Goal: Information Seeking & Learning: Learn about a topic

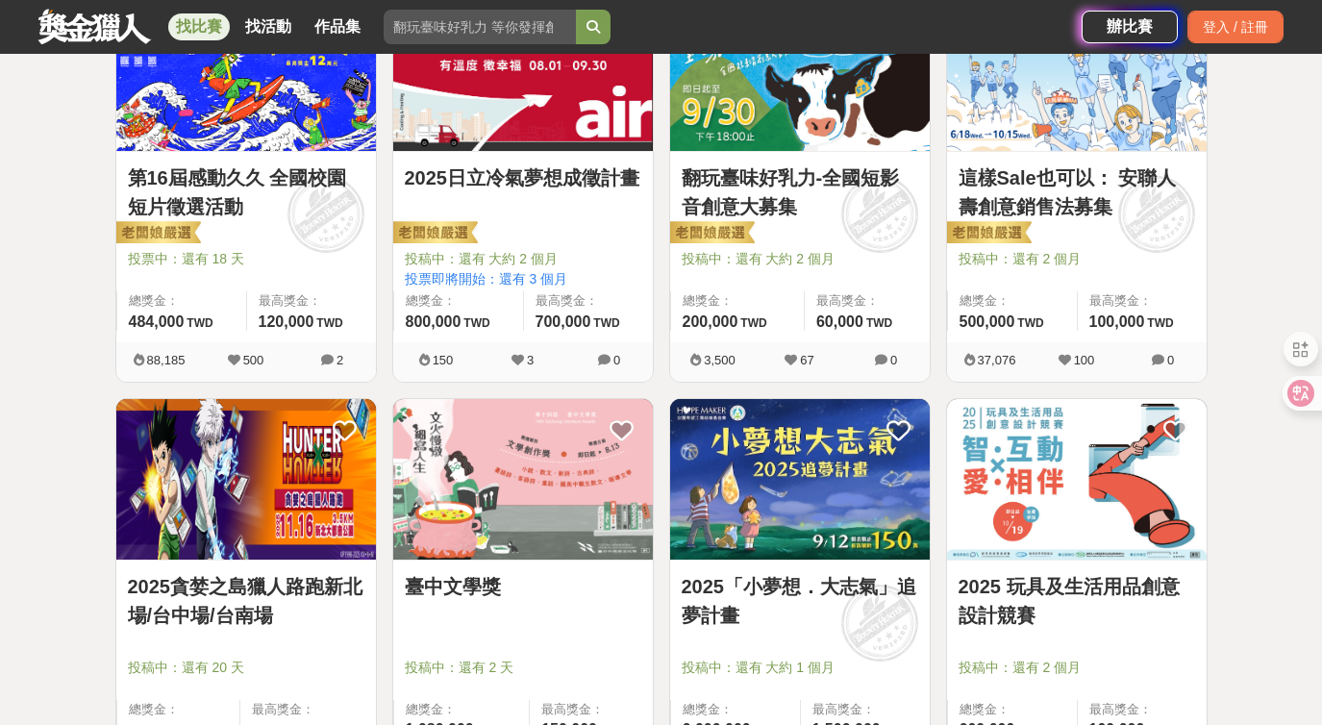
scroll to position [891, 0]
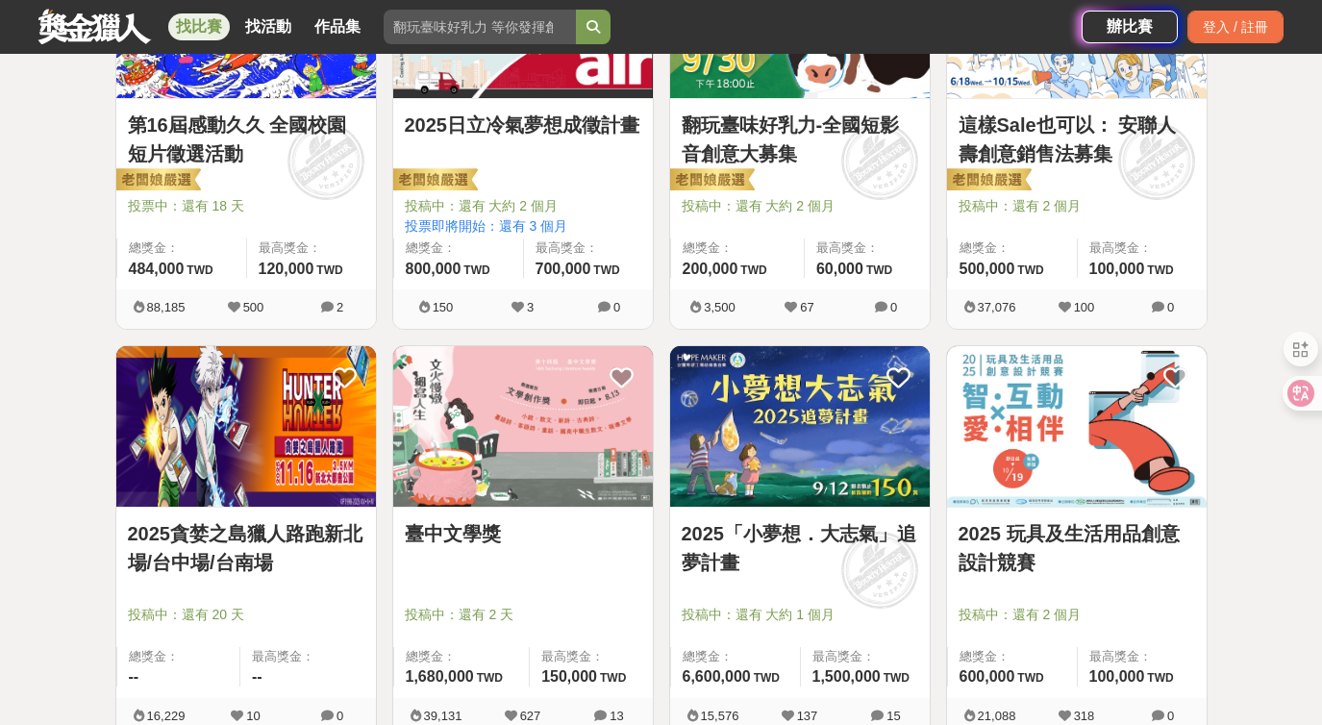
click at [787, 368] on img at bounding box center [800, 426] width 260 height 161
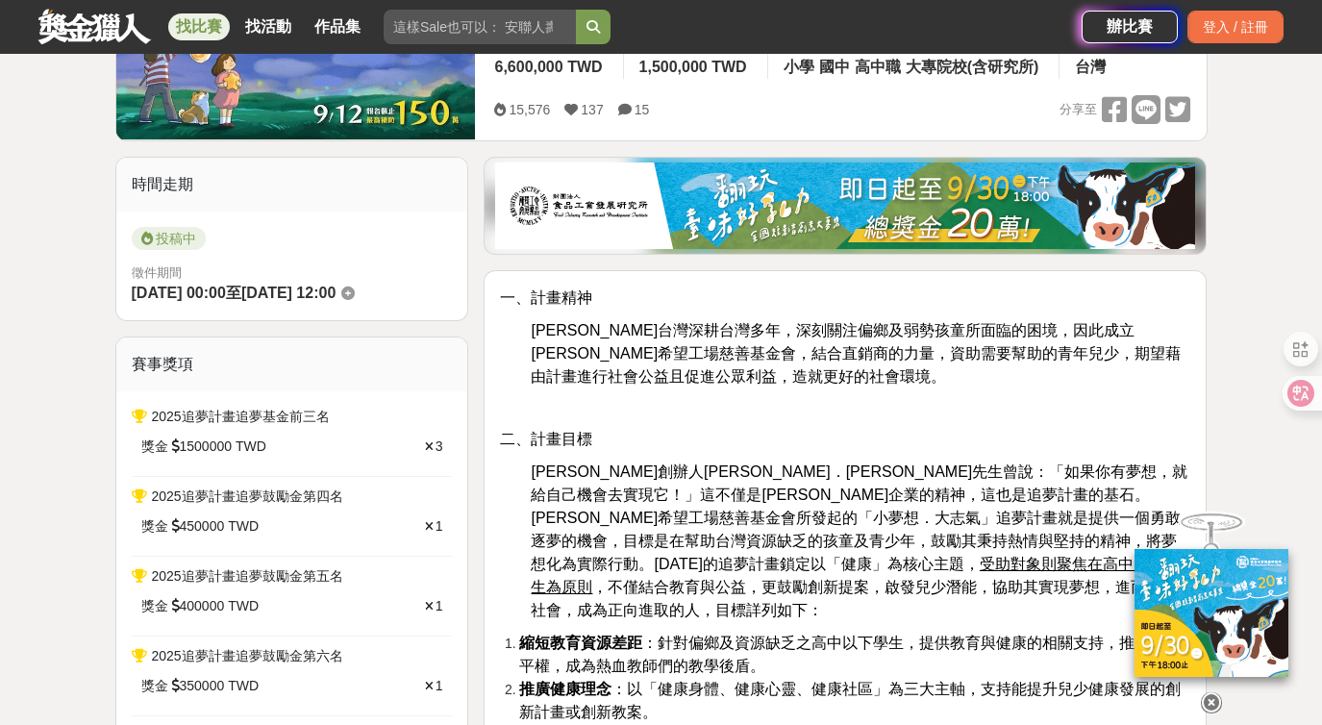
scroll to position [379, 0]
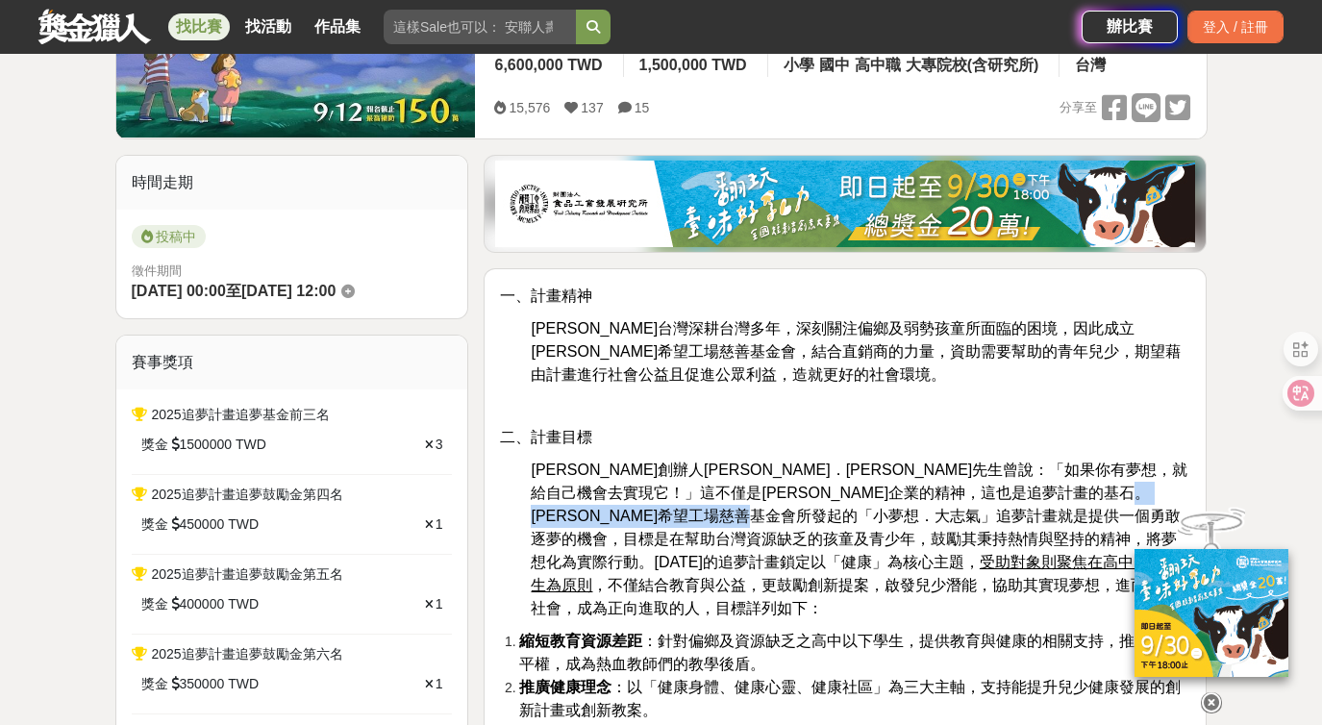
drag, startPoint x: 790, startPoint y: 509, endPoint x: 1098, endPoint y: 514, distance: 307.6
click at [1098, 514] on span "[PERSON_NAME]創辦人[PERSON_NAME]．[PERSON_NAME]先生曾說：「如果你有夢想，就給自己機會去實現它！」這不僅是[PERSON…" at bounding box center [859, 538] width 657 height 155
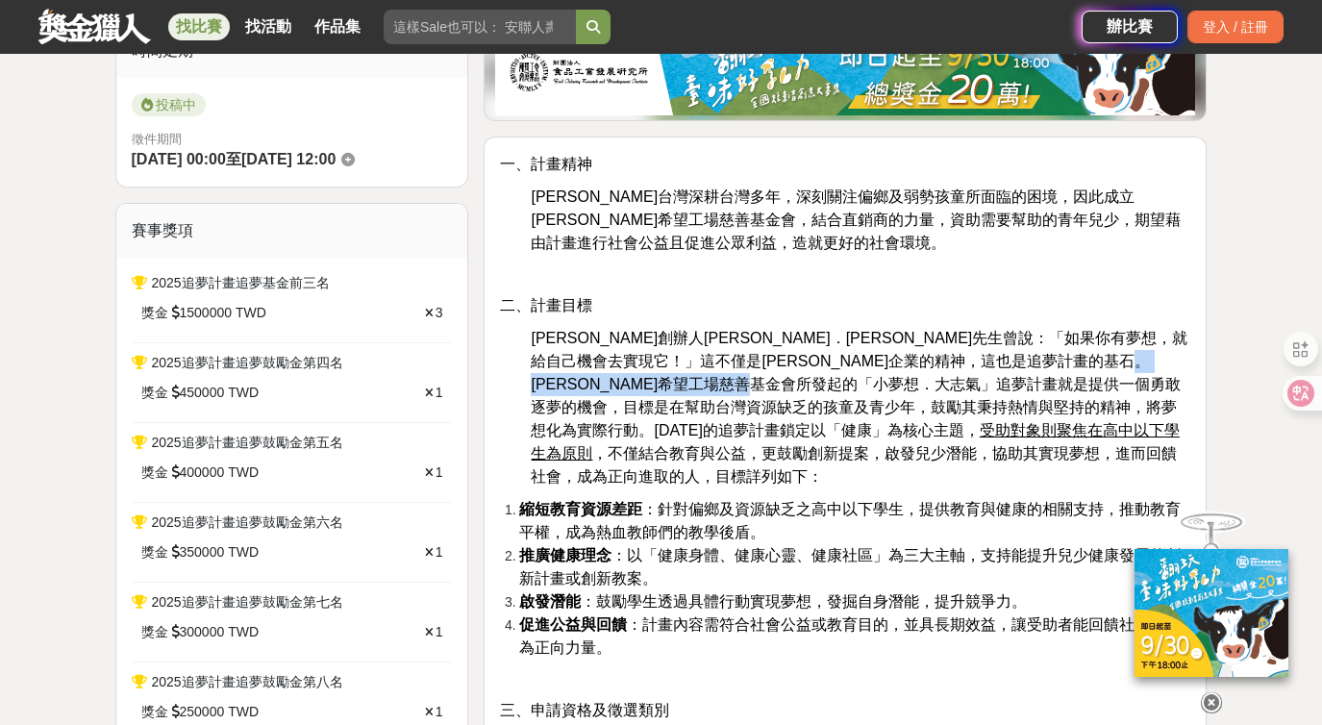
scroll to position [520, 0]
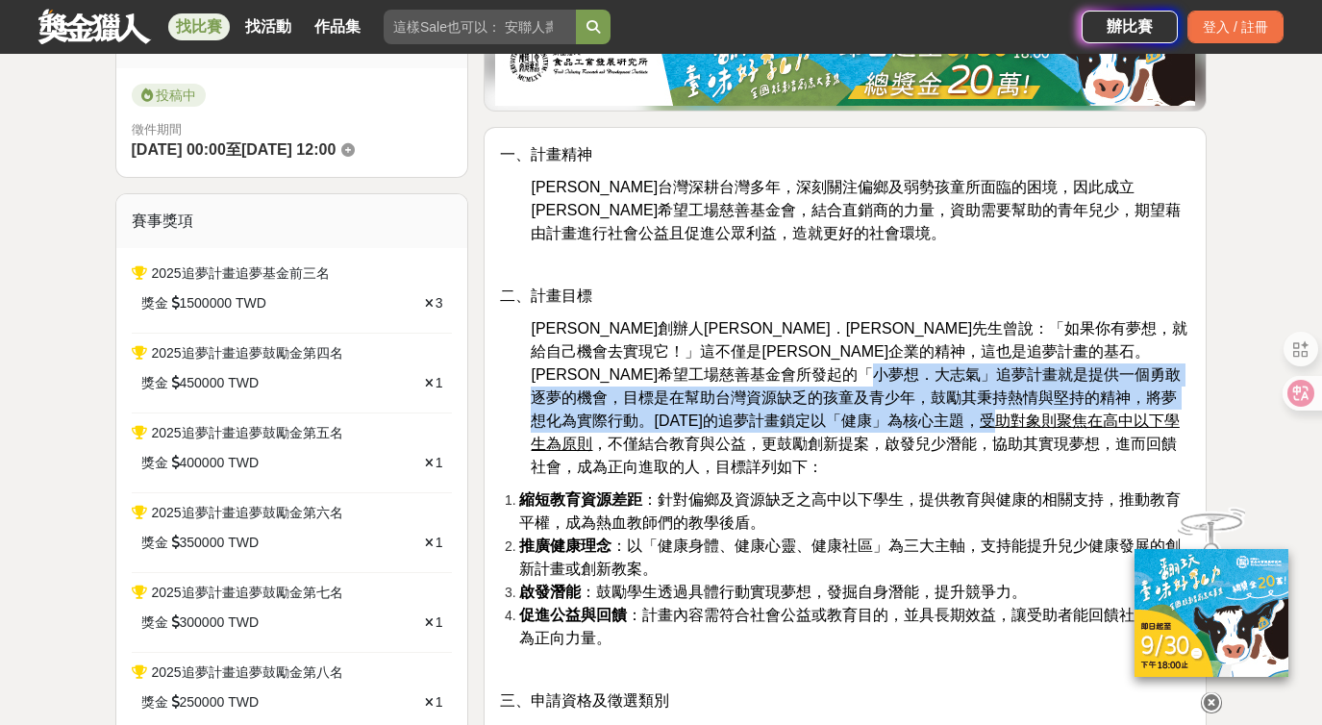
drag, startPoint x: 576, startPoint y: 398, endPoint x: 1171, endPoint y: 400, distance: 595.0
click at [1171, 400] on span "[PERSON_NAME]創辦人[PERSON_NAME]．[PERSON_NAME]先生曾說：「如果你有夢想，就給自己機會去實現它！」這不僅是[PERSON…" at bounding box center [859, 397] width 657 height 155
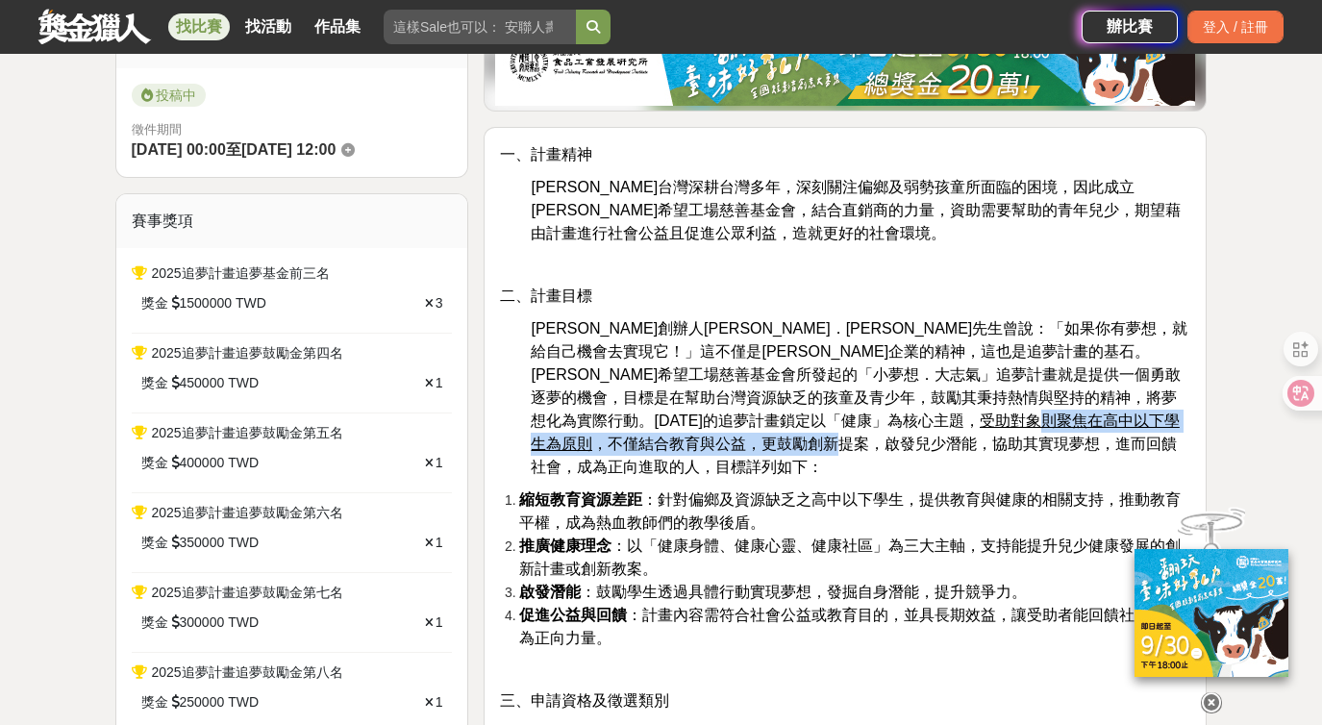
drag, startPoint x: 557, startPoint y: 427, endPoint x: 1005, endPoint y: 420, distance: 448.9
click at [1005, 420] on span "[PERSON_NAME]創辦人[PERSON_NAME]．[PERSON_NAME]先生曾說：「如果你有夢想，就給自己機會去實現它！」這不僅是[PERSON…" at bounding box center [859, 397] width 657 height 155
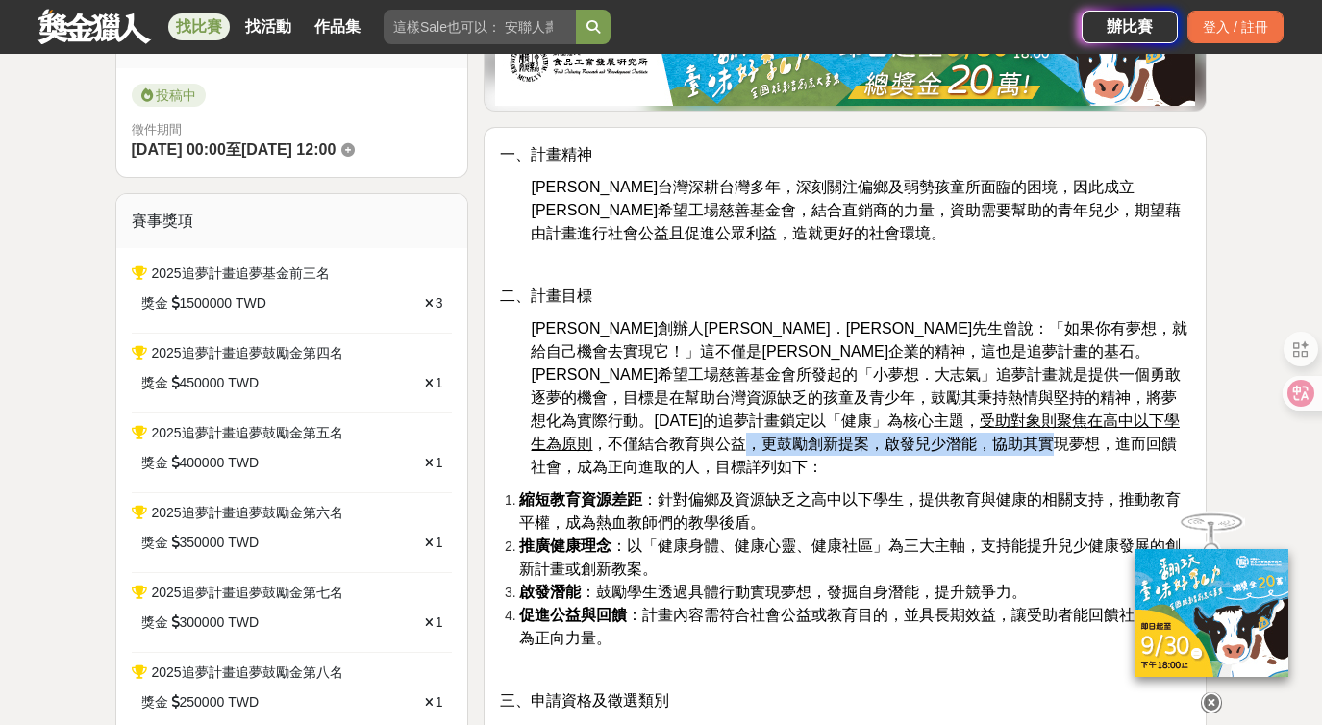
drag, startPoint x: 570, startPoint y: 442, endPoint x: 910, endPoint y: 431, distance: 340.5
click at [910, 431] on p "[PERSON_NAME]創辦人[PERSON_NAME]．[PERSON_NAME]先生曾說：「如果你有夢想，就給自己機會去實現它！」這不僅是[PERSON…" at bounding box center [860, 397] width 659 height 161
click at [880, 416] on span "[PERSON_NAME]創辦人[PERSON_NAME]．[PERSON_NAME]先生曾說：「如果你有夢想，就給自己機會去實現它！」這不僅是[PERSON…" at bounding box center [859, 397] width 657 height 155
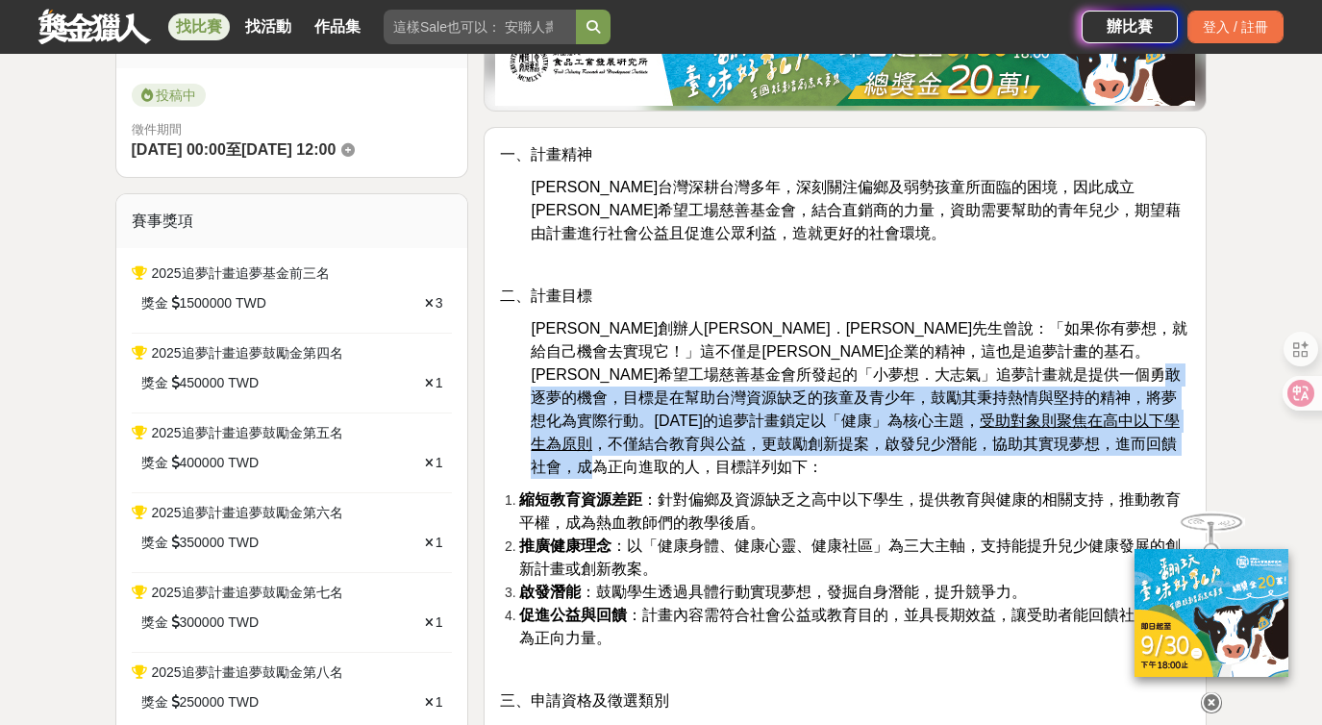
drag, startPoint x: 850, startPoint y: 395, endPoint x: 763, endPoint y: 434, distance: 94.7
click at [763, 434] on span "[PERSON_NAME]創辦人[PERSON_NAME]．[PERSON_NAME]先生曾說：「如果你有夢想，就給自己機會去實現它！」這不僅是[PERSON…" at bounding box center [859, 397] width 657 height 155
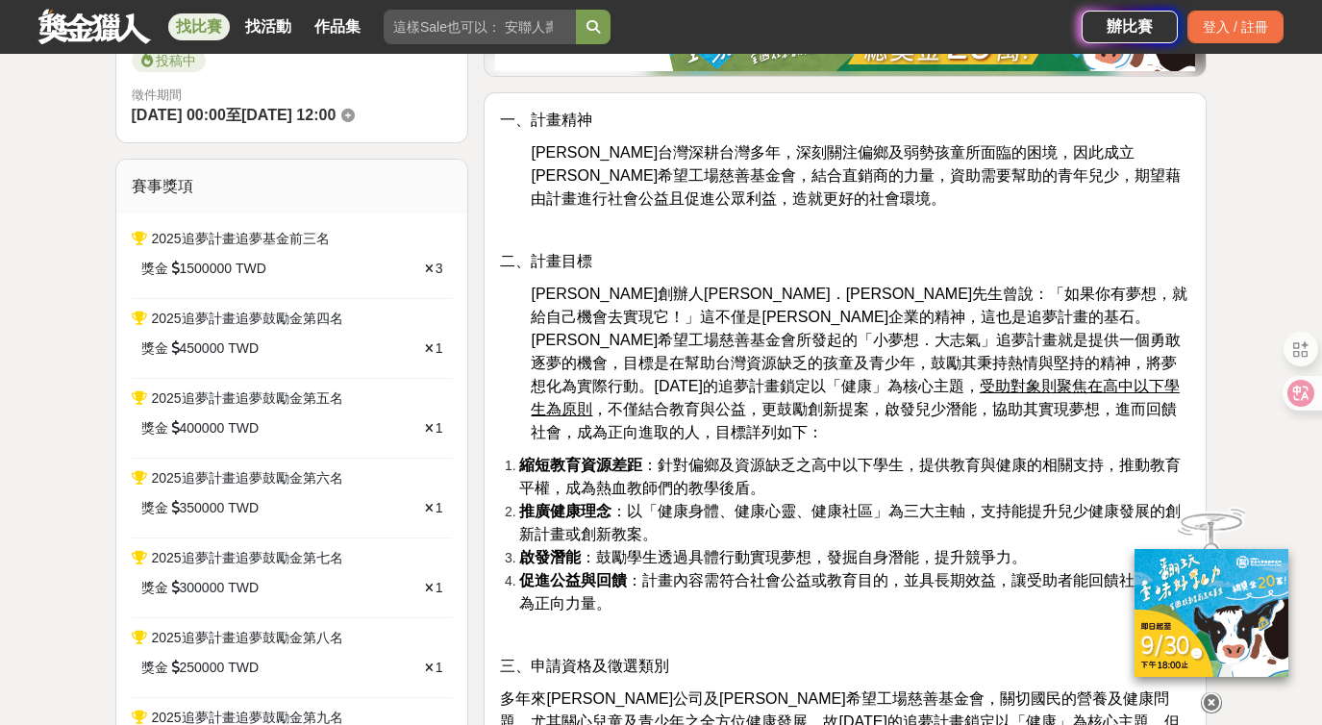
click at [700, 457] on span "縮短教育資源差距 ：針對偏鄉及資源缺乏之高中以下學生，提供教育與健康的相關支持，推動教育平權，成為熱血教師們的教學後盾。" at bounding box center [849, 476] width 661 height 39
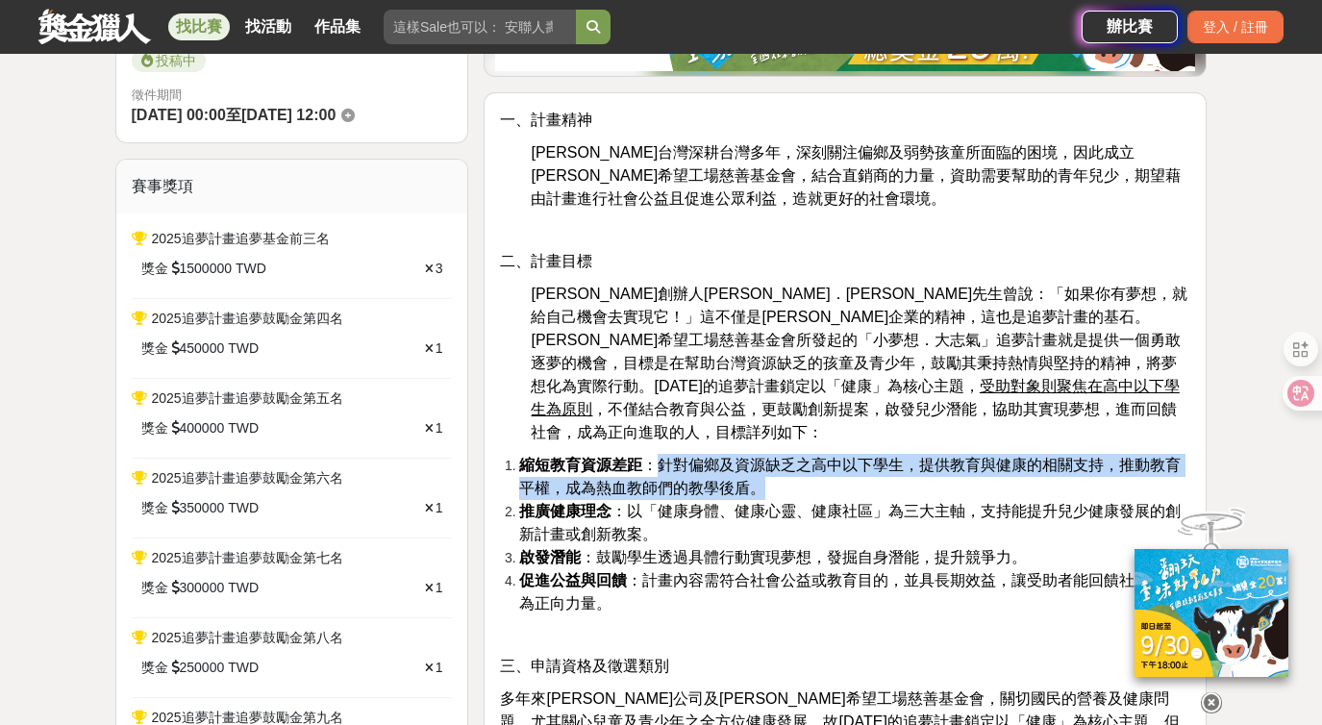
drag, startPoint x: 665, startPoint y: 444, endPoint x: 829, endPoint y: 467, distance: 165.0
click at [829, 467] on li "縮短教育資源差距 ：針對偏鄉及資源缺乏之高中以下學生，提供教育與健康的相關支持，推動教育平權，成為熱血教師們的教學後盾。" at bounding box center [854, 477] width 671 height 46
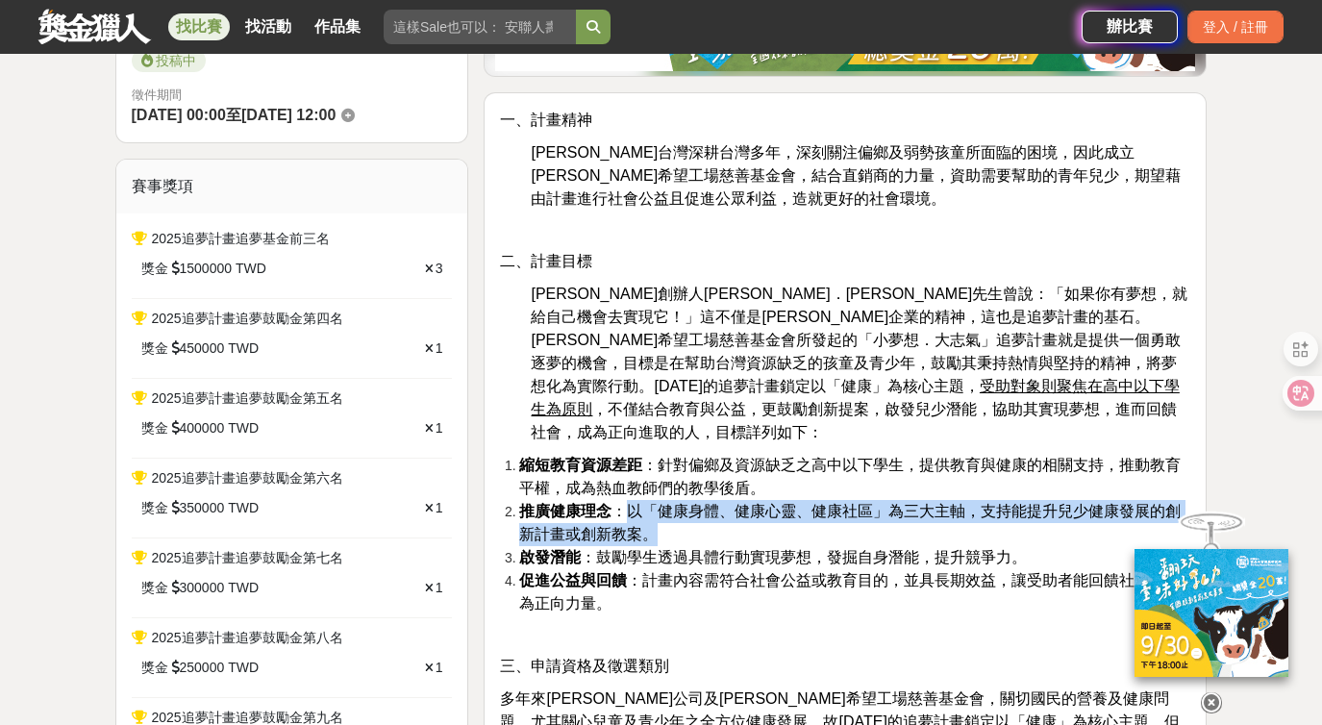
drag, startPoint x: 646, startPoint y: 487, endPoint x: 982, endPoint y: 517, distance: 337.7
click at [982, 517] on li "推廣健康理念 ：以「健康身體、健康心靈、健康社區」為三大主軸，支持能提升兒少健康發展的創新計畫或創新教案。" at bounding box center [854, 523] width 671 height 46
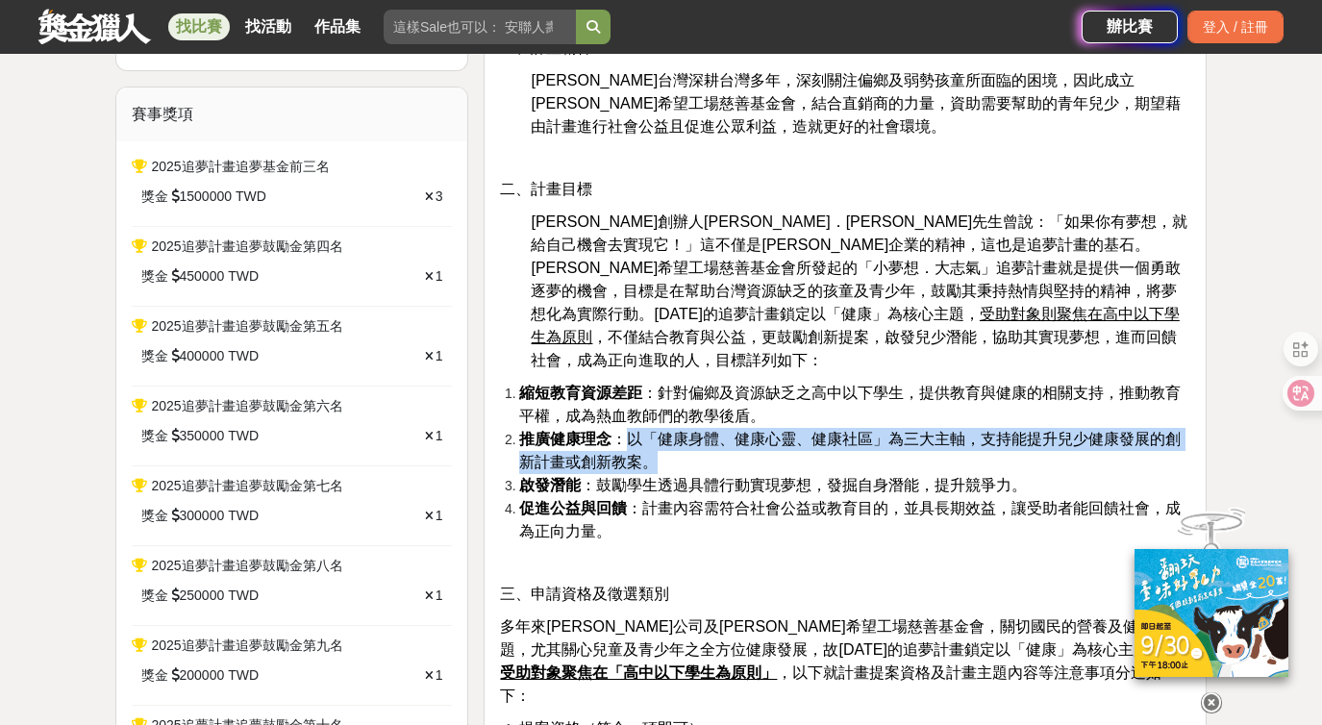
scroll to position [713, 0]
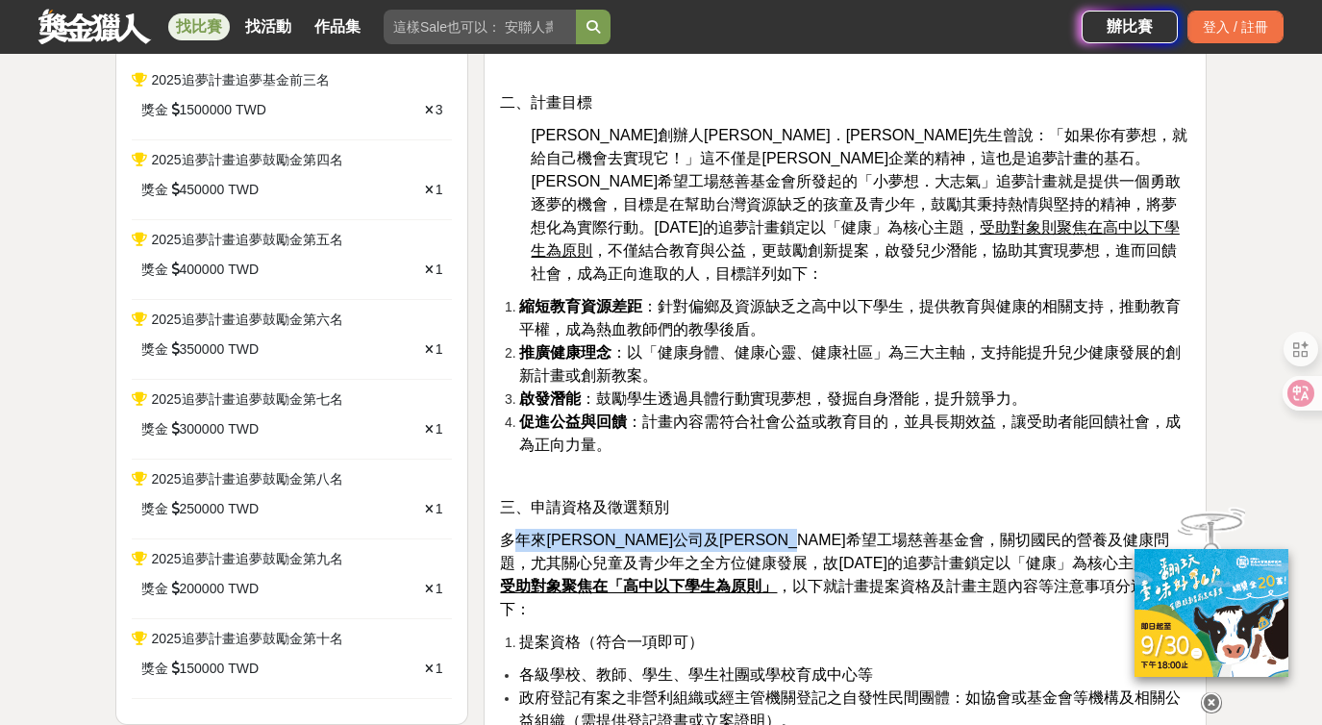
drag, startPoint x: 515, startPoint y: 516, endPoint x: 927, endPoint y: 510, distance: 411.4
click at [927, 532] on span "多年來[PERSON_NAME]公司及[PERSON_NAME]希望工場慈善基金會，關切國民的營養及健康問題，尤其關心兒童及青少年之全方位健康發展，故[DAT…" at bounding box center [839, 575] width 679 height 86
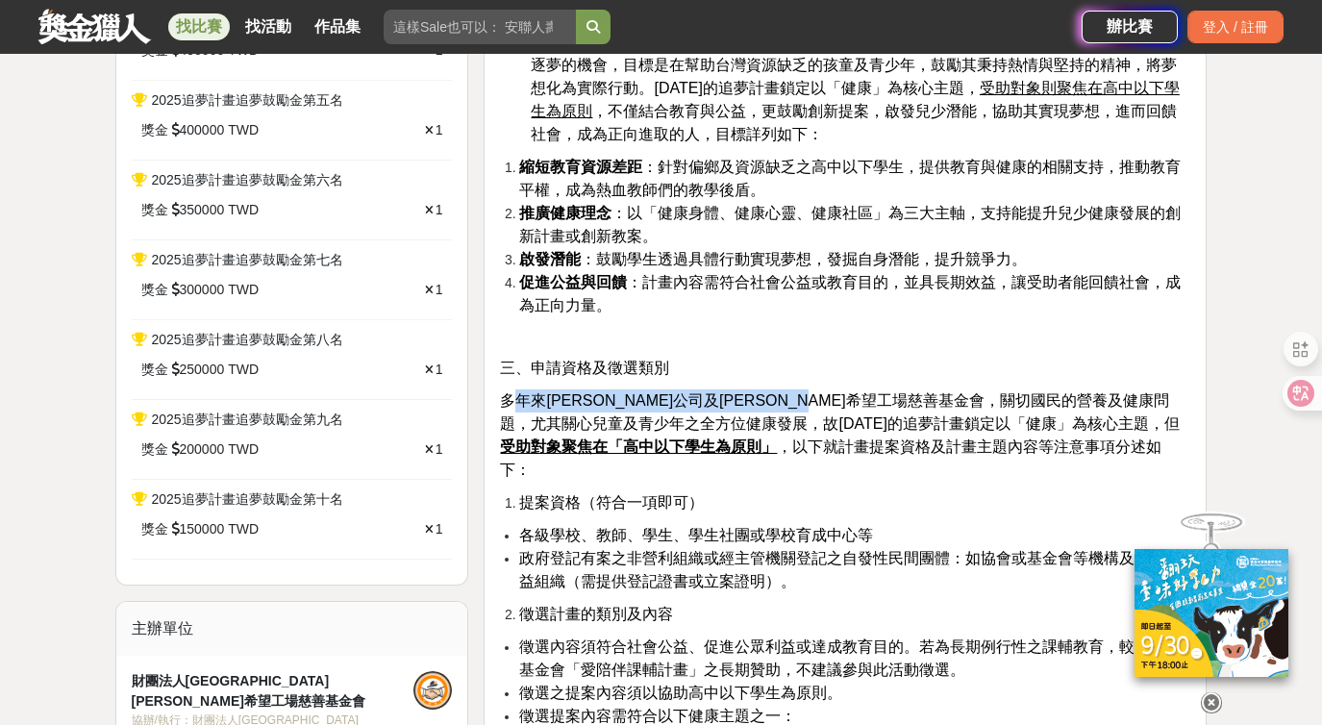
scroll to position [856, 0]
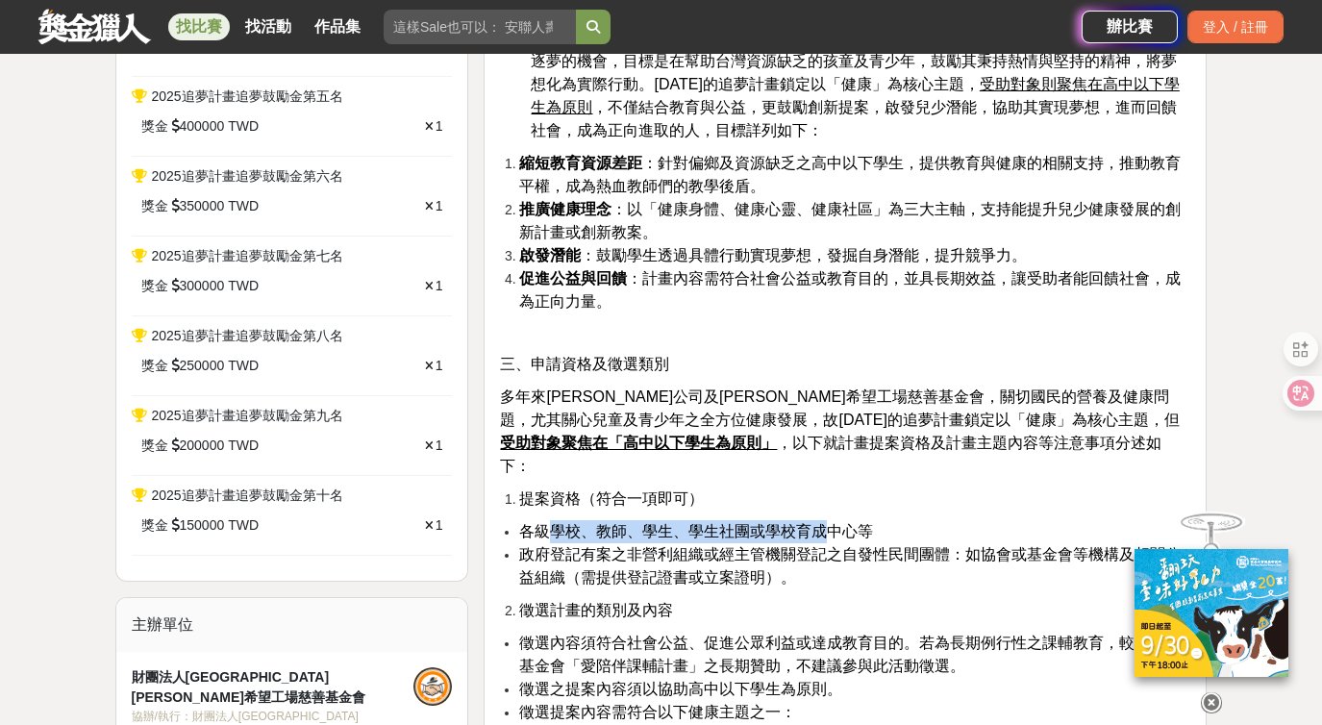
drag, startPoint x: 550, startPoint y: 490, endPoint x: 824, endPoint y: 484, distance: 274.0
click at [824, 523] on span "各級學校、教師、學生、學生社團或學校育成中心等" at bounding box center [696, 531] width 354 height 16
drag, startPoint x: 527, startPoint y: 513, endPoint x: 760, endPoint y: 498, distance: 234.1
click at [696, 546] on span "政府登記有案之非營利組織或經主管機關登記之自發性民間團體：如協會或基金會等機構及相關公益組織（需提供登記證書或立案證明）。" at bounding box center [849, 565] width 661 height 39
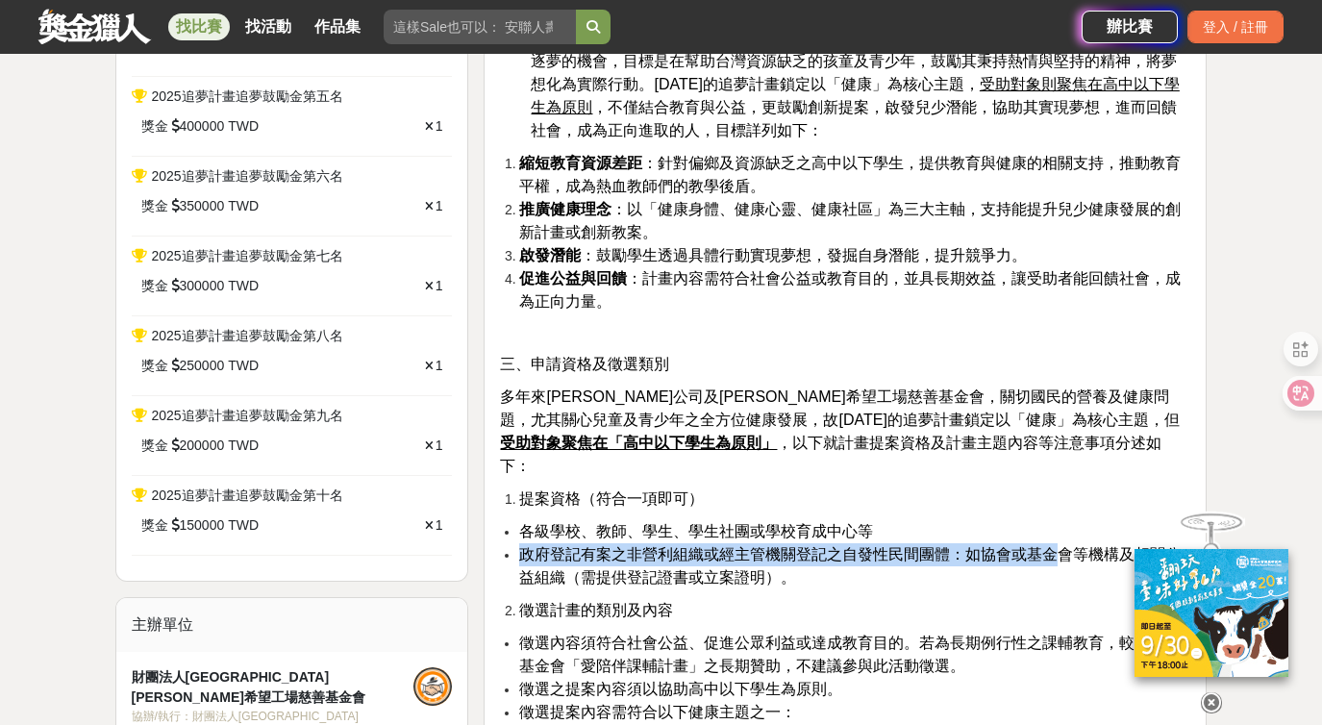
drag, startPoint x: 914, startPoint y: 492, endPoint x: 1059, endPoint y: 501, distance: 145.4
click at [1059, 520] on ul "各級學校、教師、學生、學生社團或學校育成中心等 政府登記有案之非營利組織或經主管機關登記之自發性民間團體：如協會或基金會等機構及相關公益組織（需提供登記證書或…" at bounding box center [845, 554] width 690 height 69
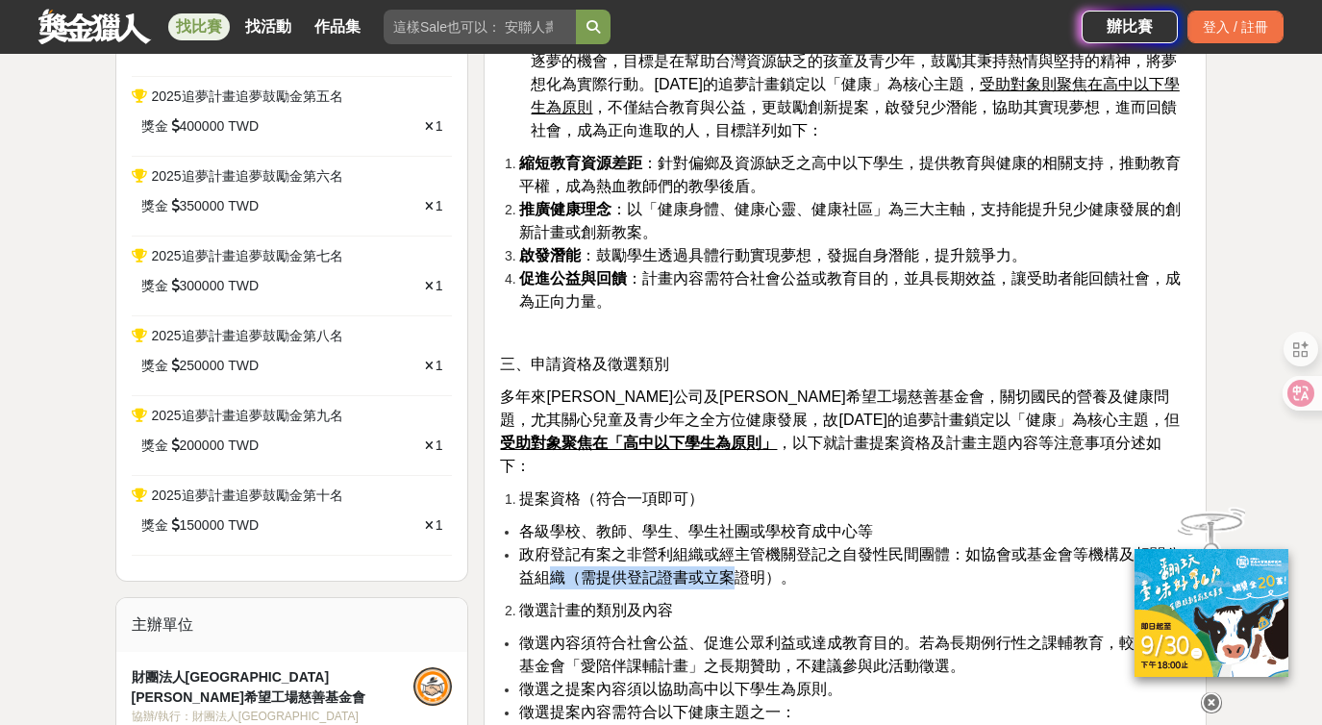
drag, startPoint x: 554, startPoint y: 529, endPoint x: 729, endPoint y: 530, distance: 174.9
click at [729, 546] on span "政府登記有案之非營利組織或經主管機關登記之自發性民間團體：如協會或基金會等機構及相關公益組織（需提供登記證書或立案證明）。" at bounding box center [849, 565] width 661 height 39
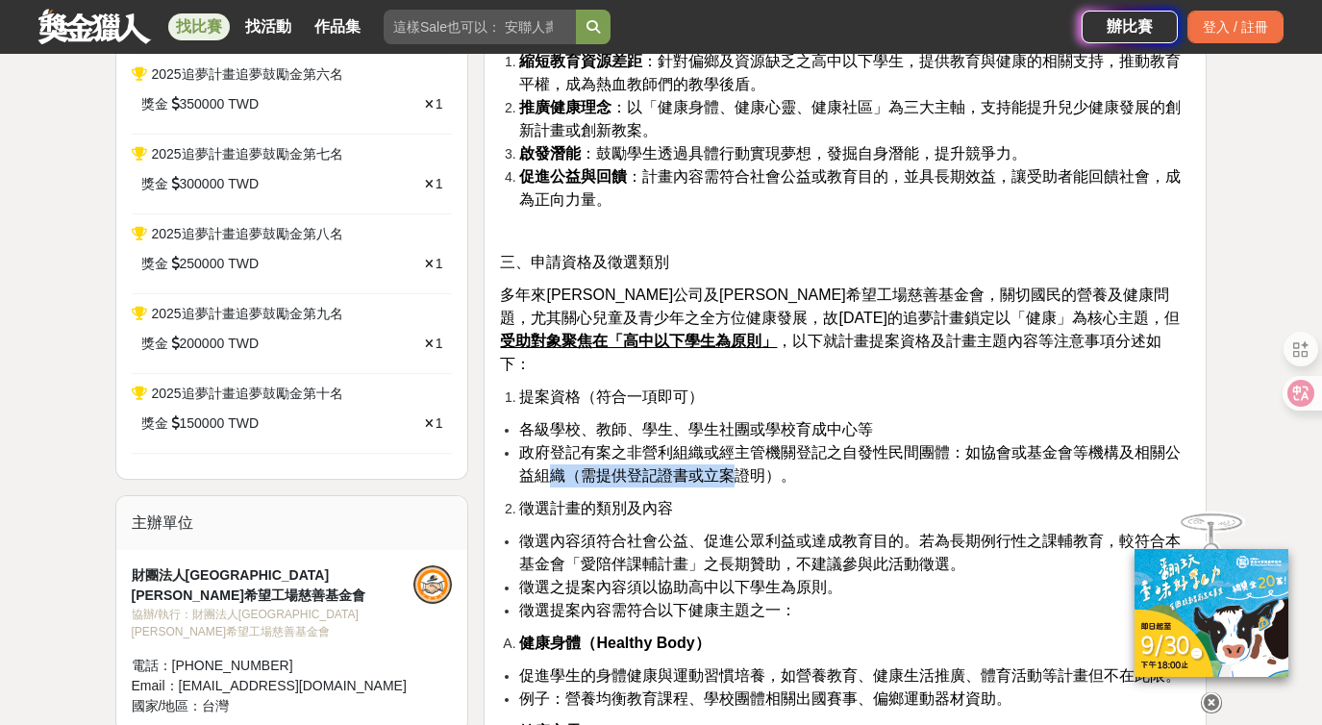
scroll to position [1041, 0]
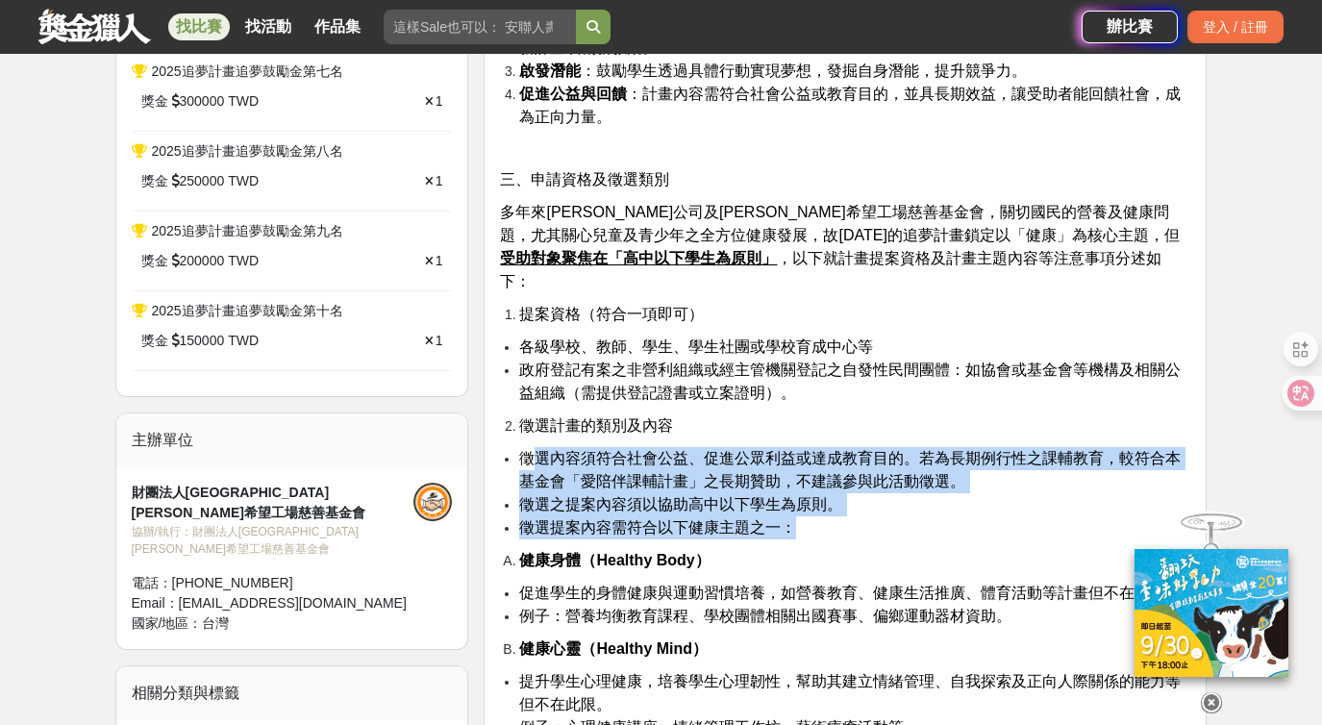
drag, startPoint x: 532, startPoint y: 412, endPoint x: 970, endPoint y: 472, distance: 442.4
click at [970, 472] on ul "徵選內容須符合社會公益、促進公眾利益或達成教育目的。若為長期例行性之課輔教育，較符合本基金會「愛陪伴課輔計畫」之長期贊助，不建議參與此活動徵選。 徵選之提案內…" at bounding box center [845, 493] width 690 height 92
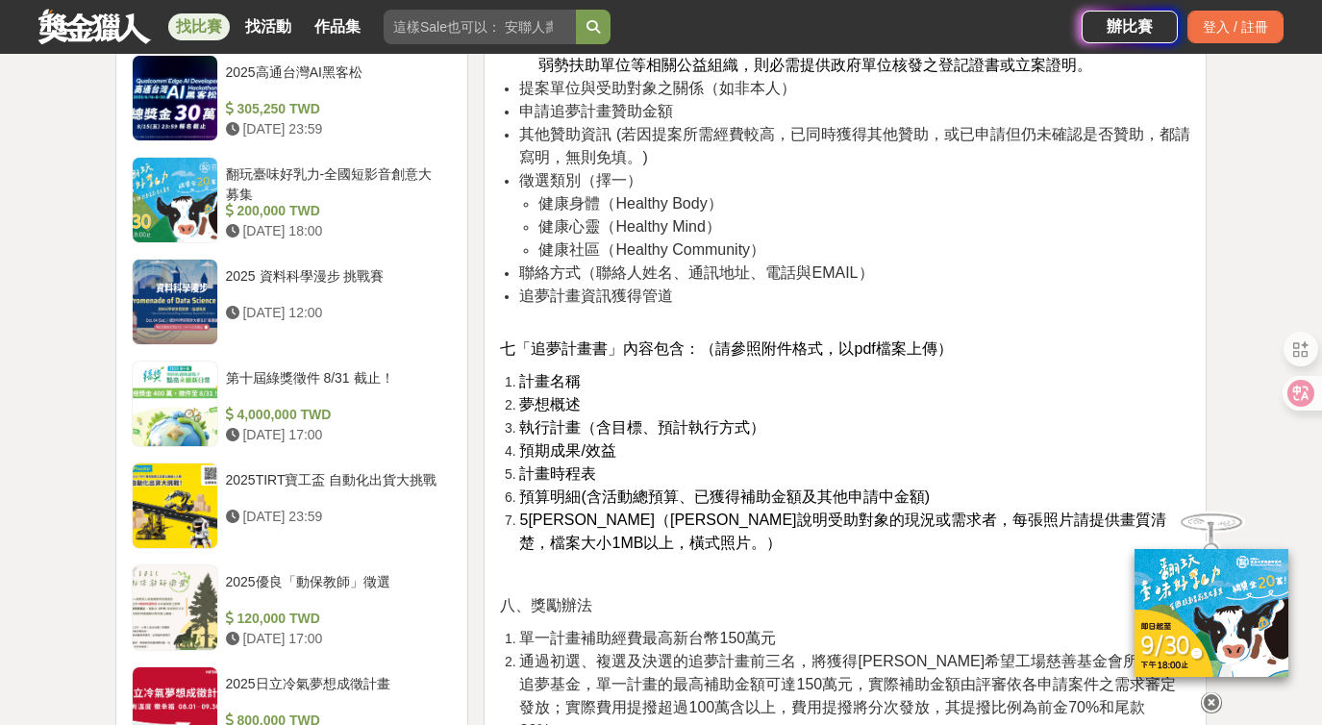
scroll to position [2379, 0]
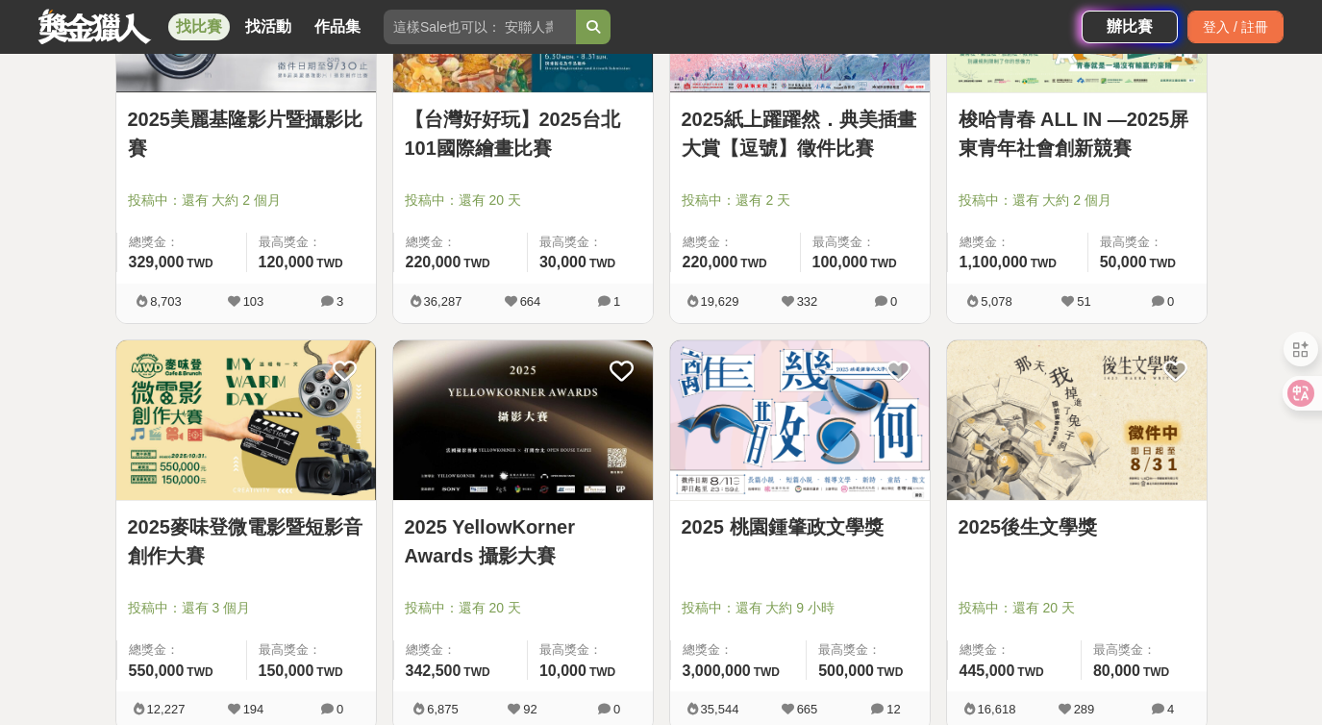
scroll to position [1886, 0]
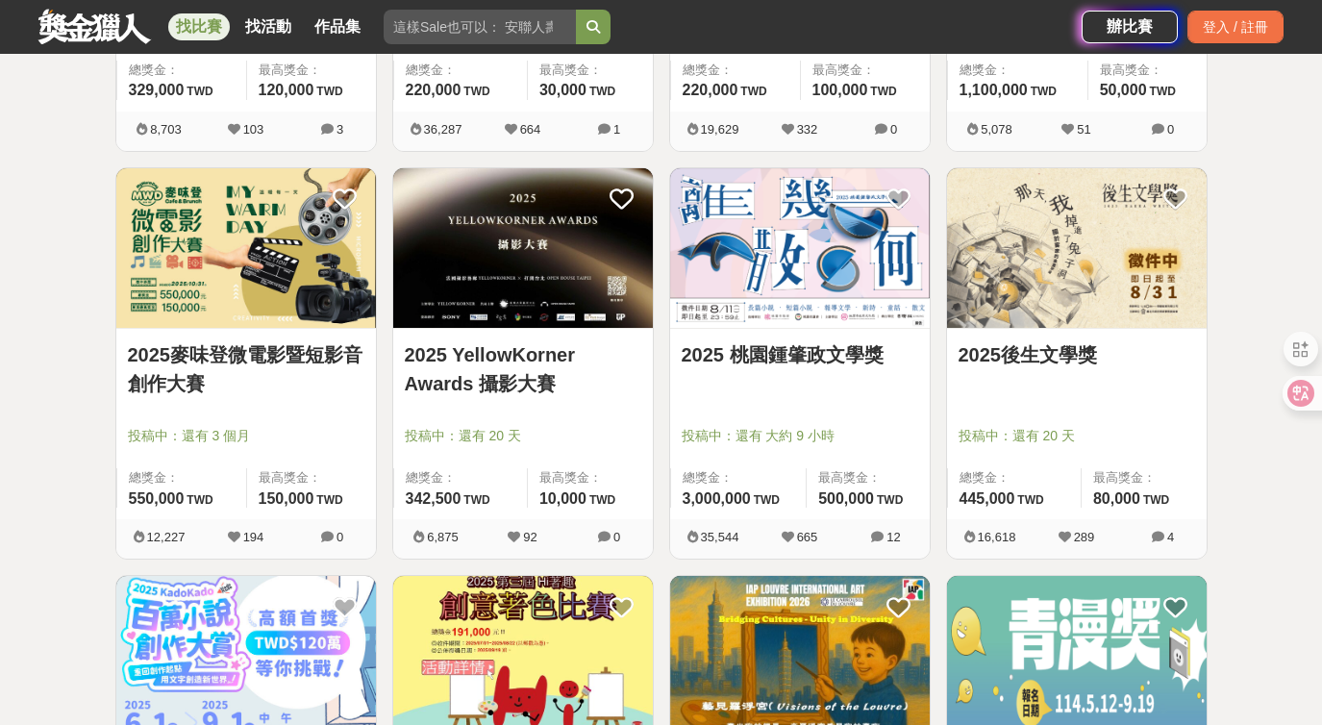
click at [958, 312] on img at bounding box center [1077, 248] width 260 height 161
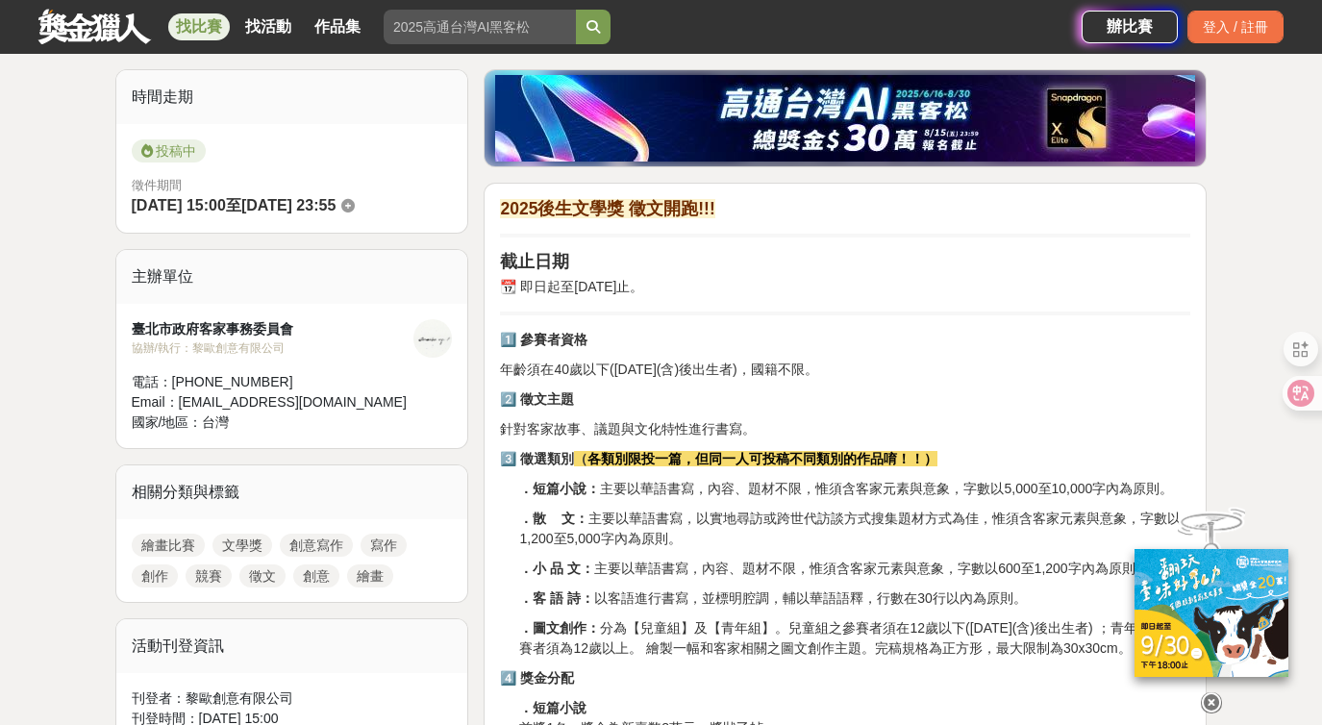
scroll to position [586, 0]
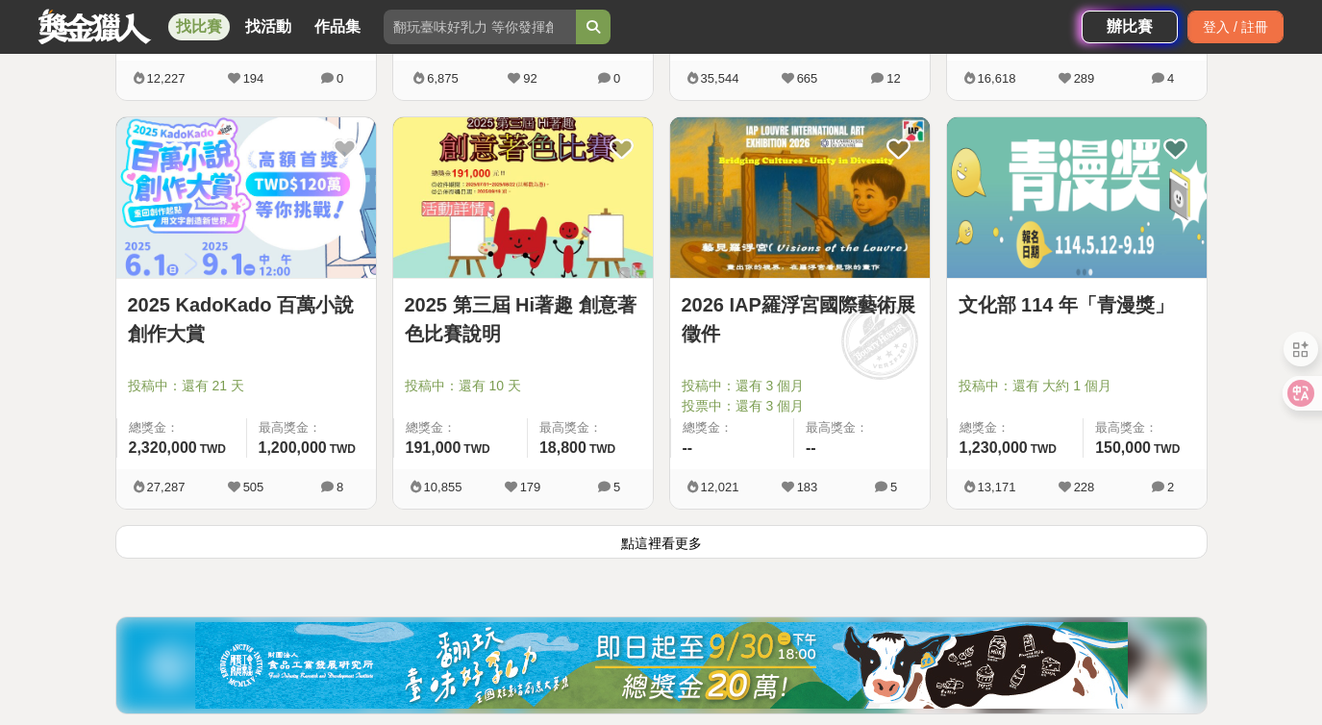
scroll to position [2442, 0]
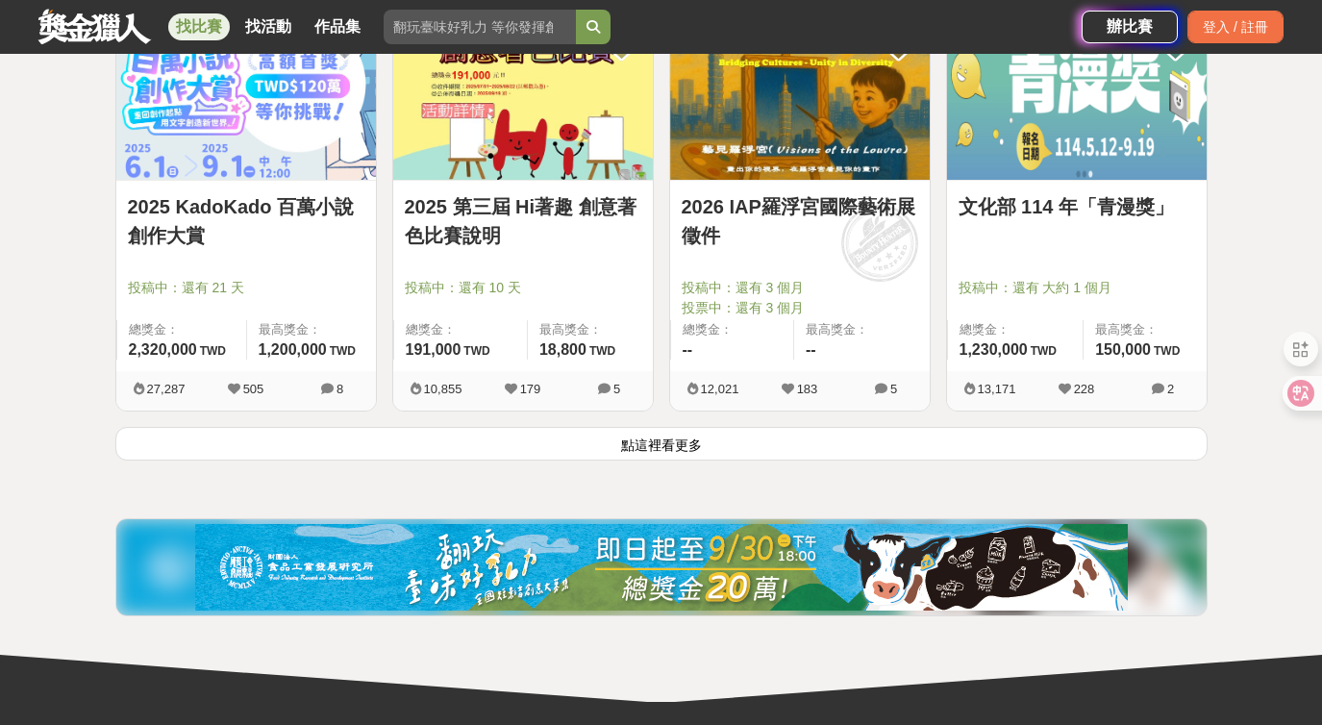
click at [675, 450] on button "點這裡看更多" at bounding box center [661, 444] width 1092 height 34
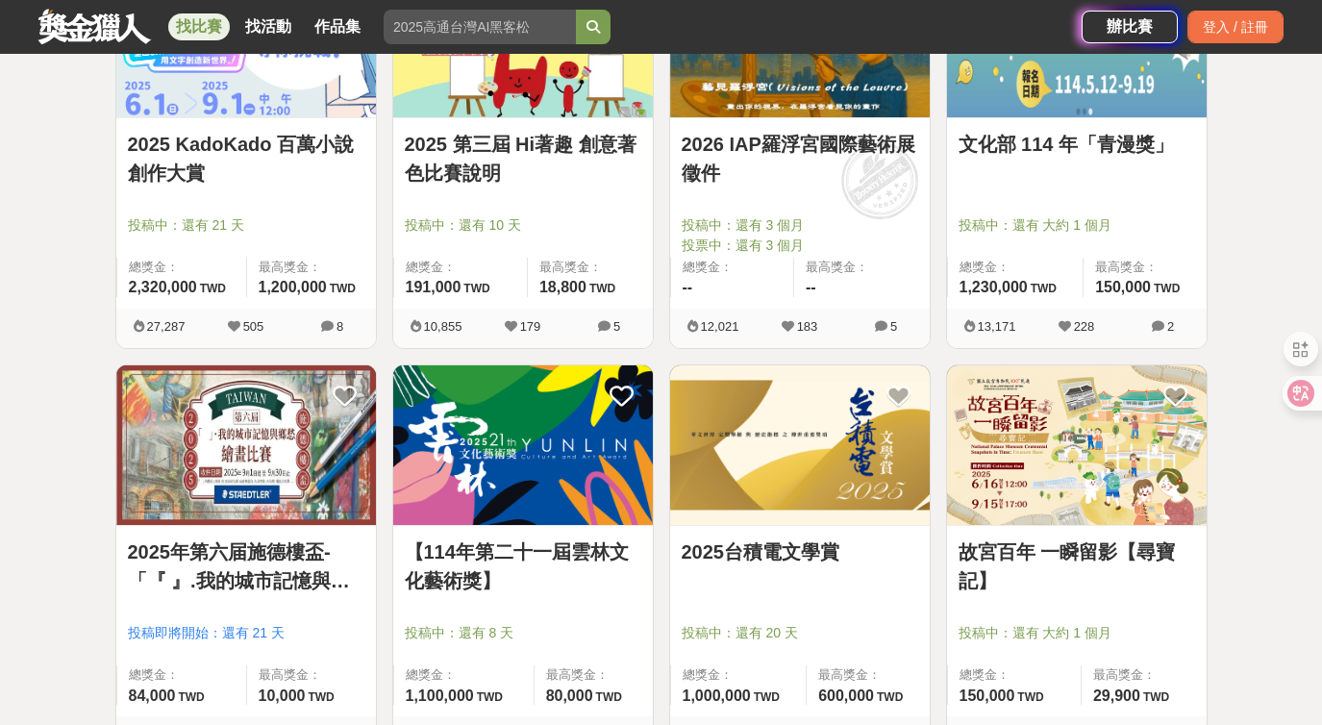
scroll to position [2619, 0]
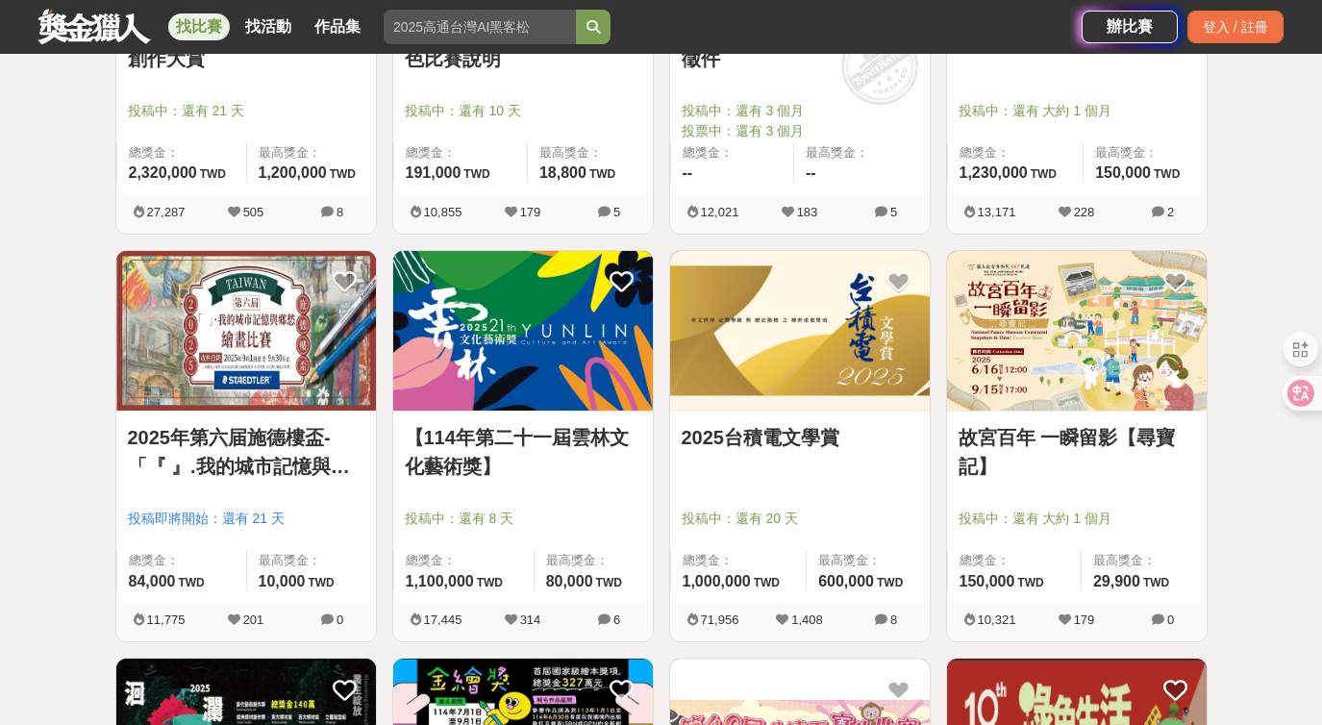
click at [596, 362] on img at bounding box center [523, 331] width 260 height 161
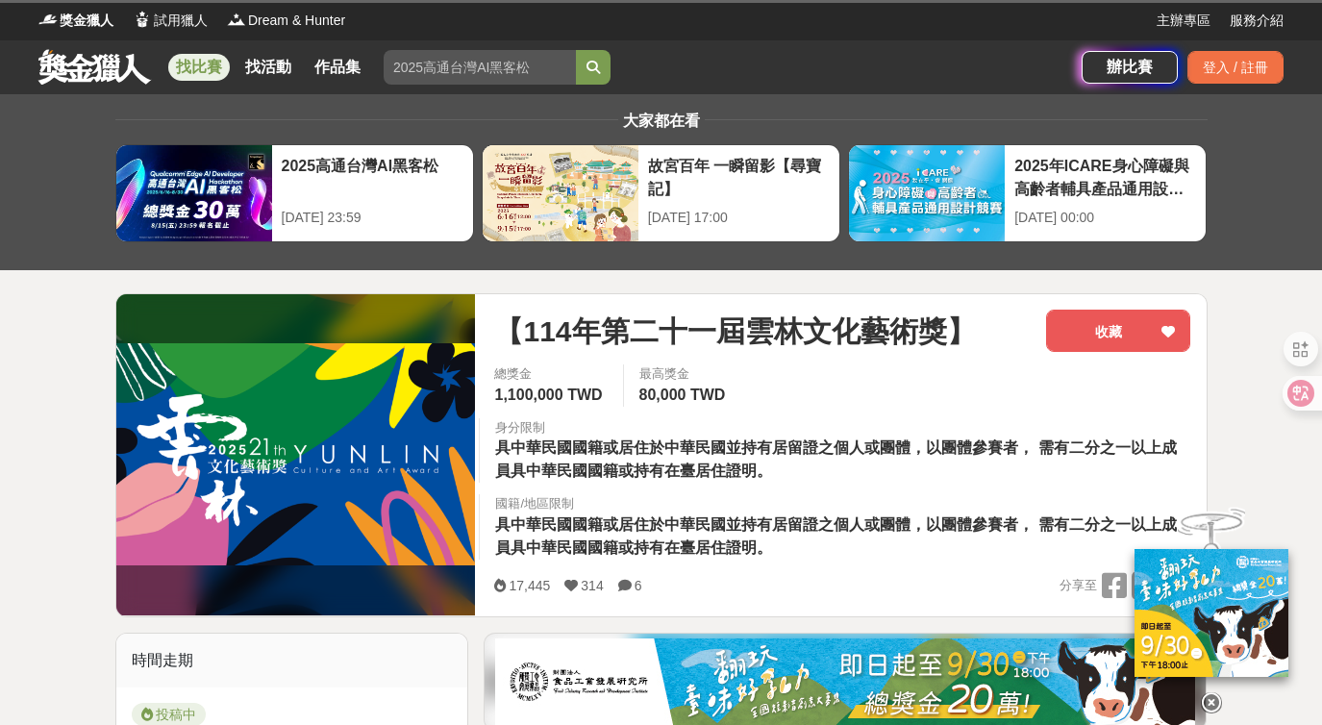
scroll to position [377, 0]
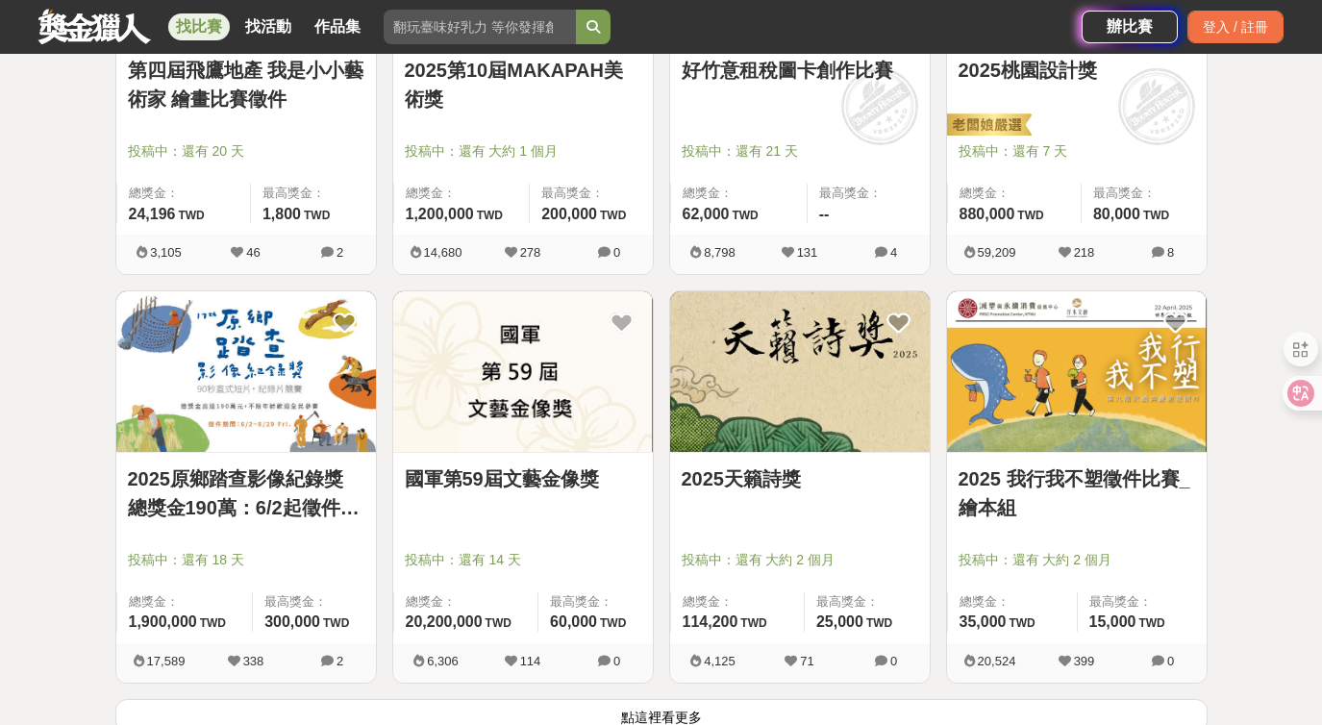
scroll to position [4971, 0]
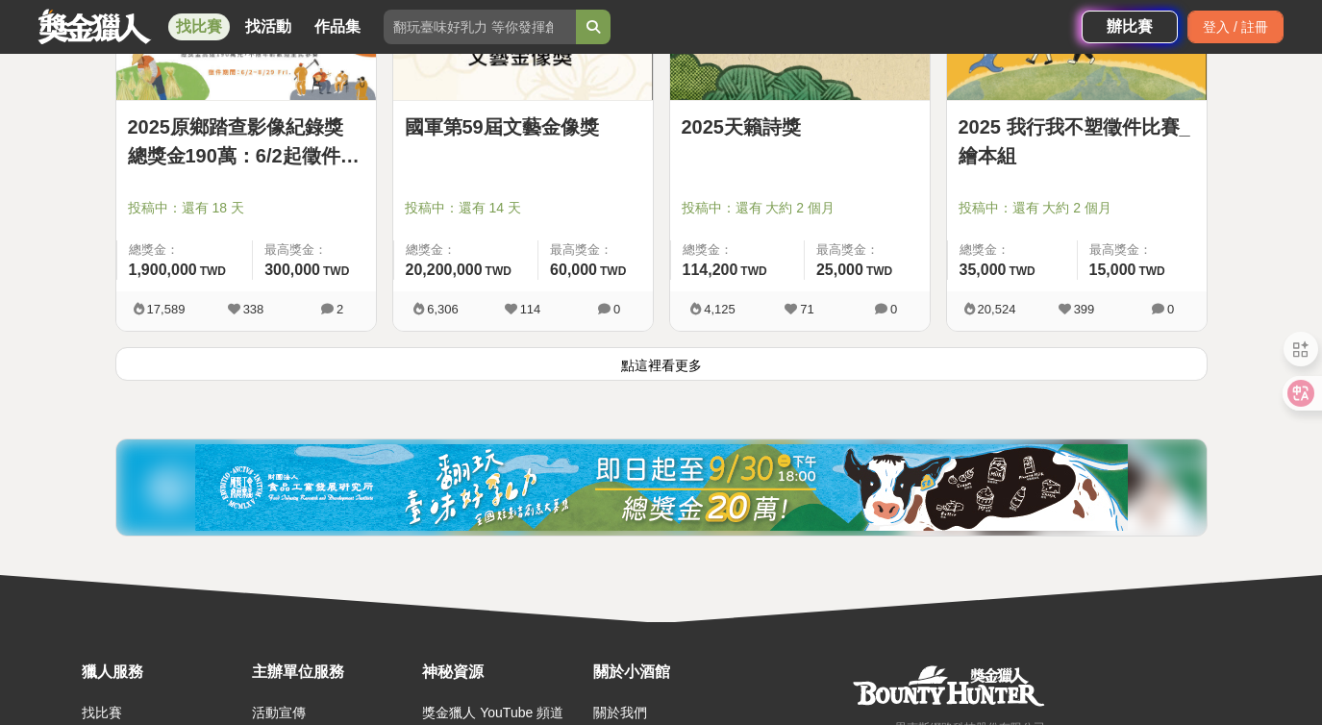
click at [610, 374] on button "點這裡看更多" at bounding box center [661, 364] width 1092 height 34
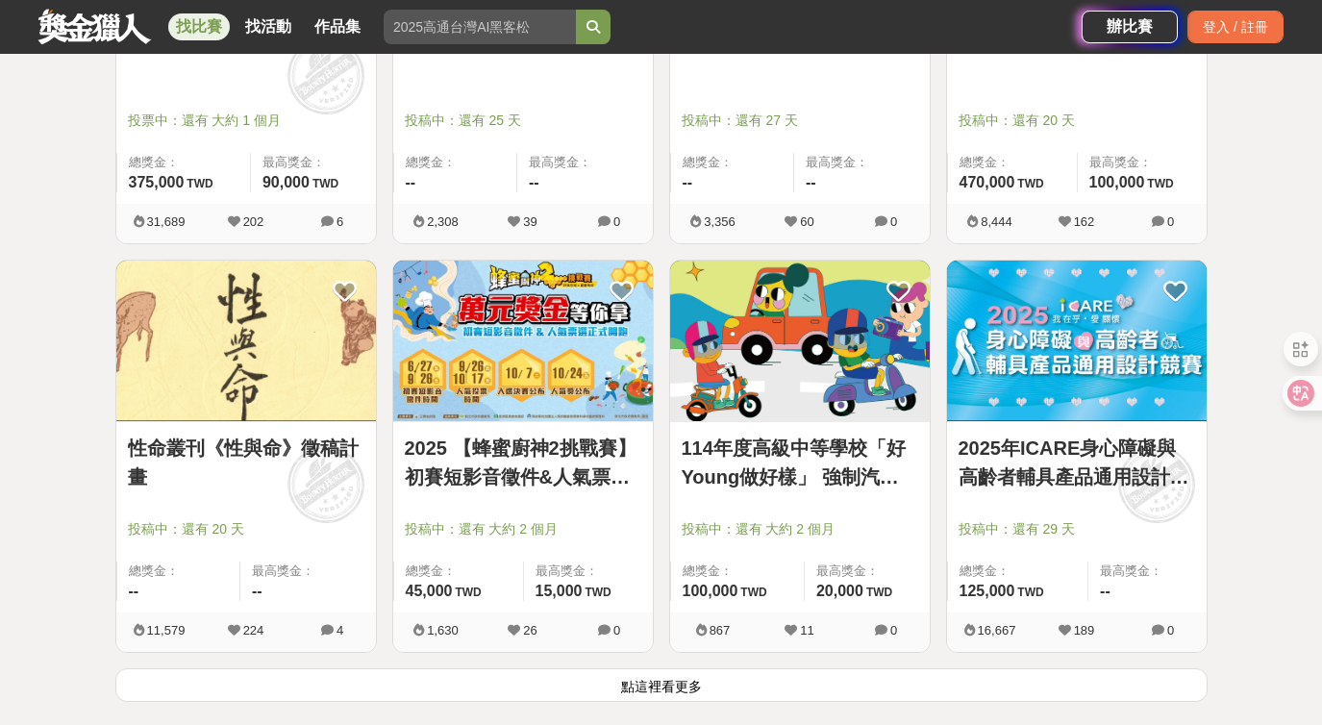
scroll to position [7331, 0]
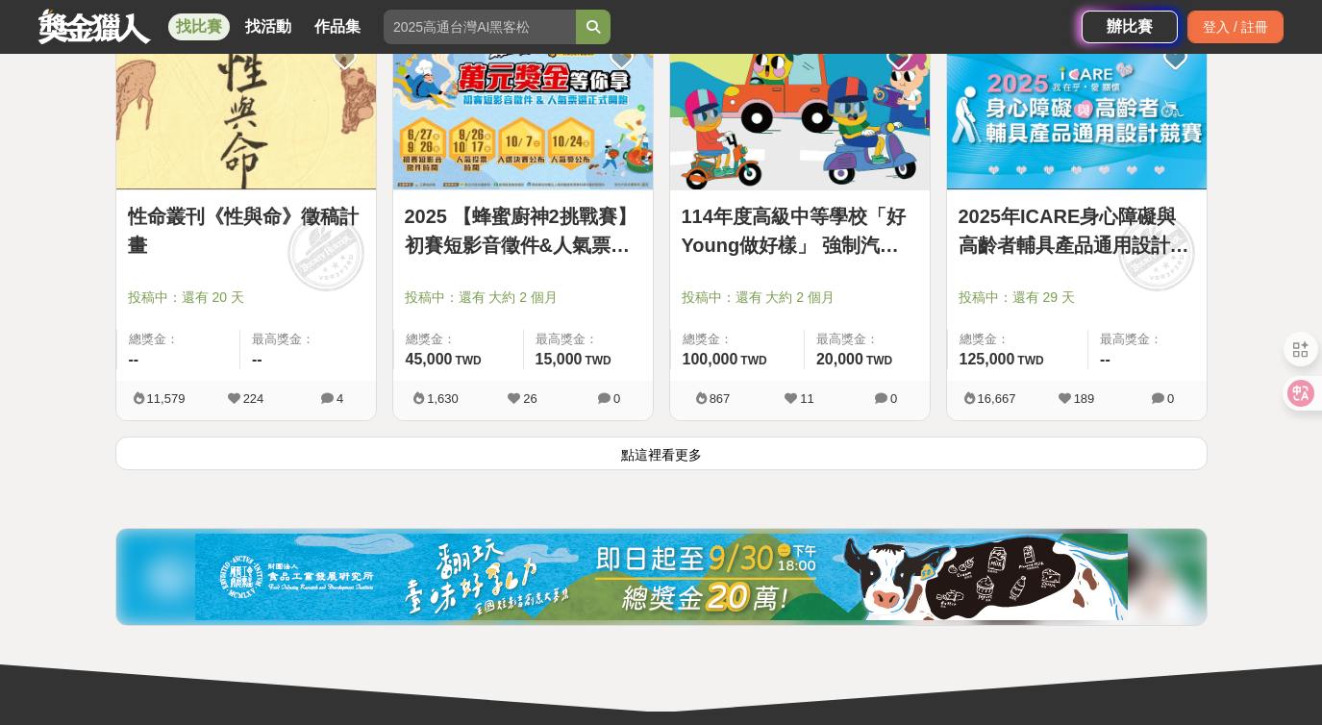
click at [686, 441] on button "點這裡看更多" at bounding box center [661, 453] width 1092 height 34
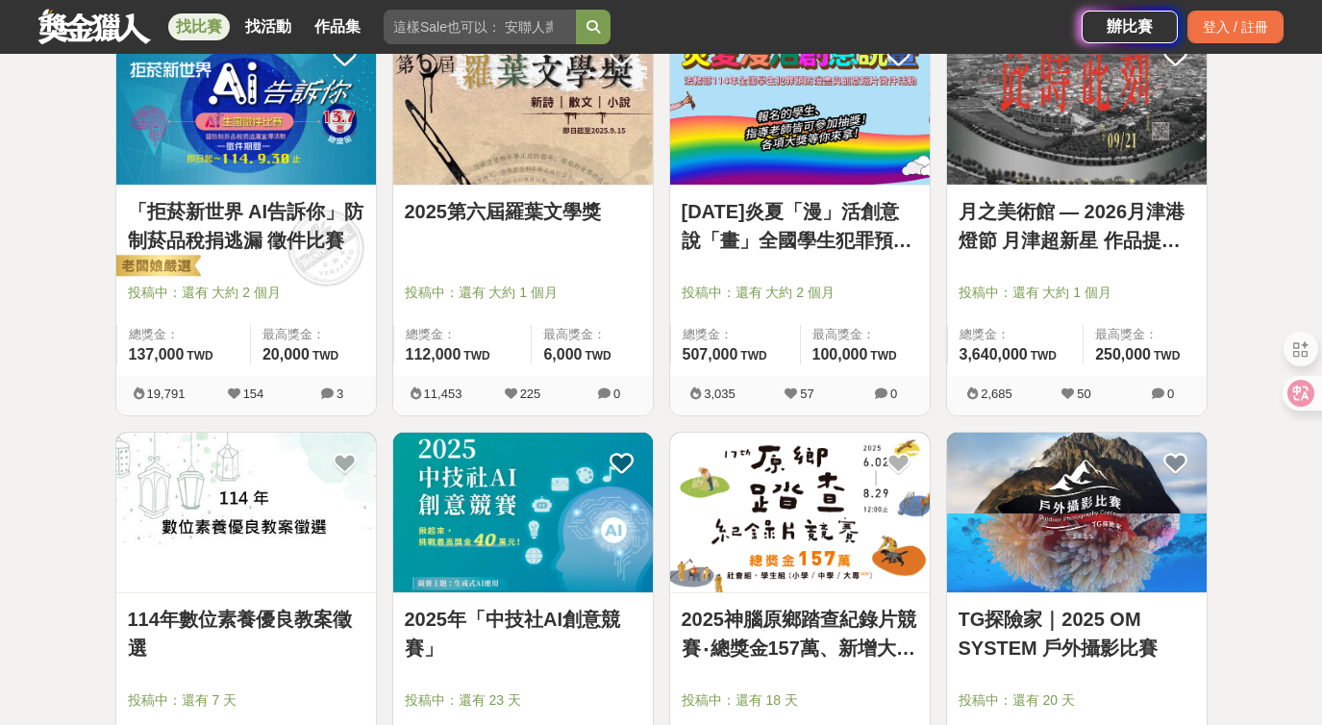
scroll to position [9586, 0]
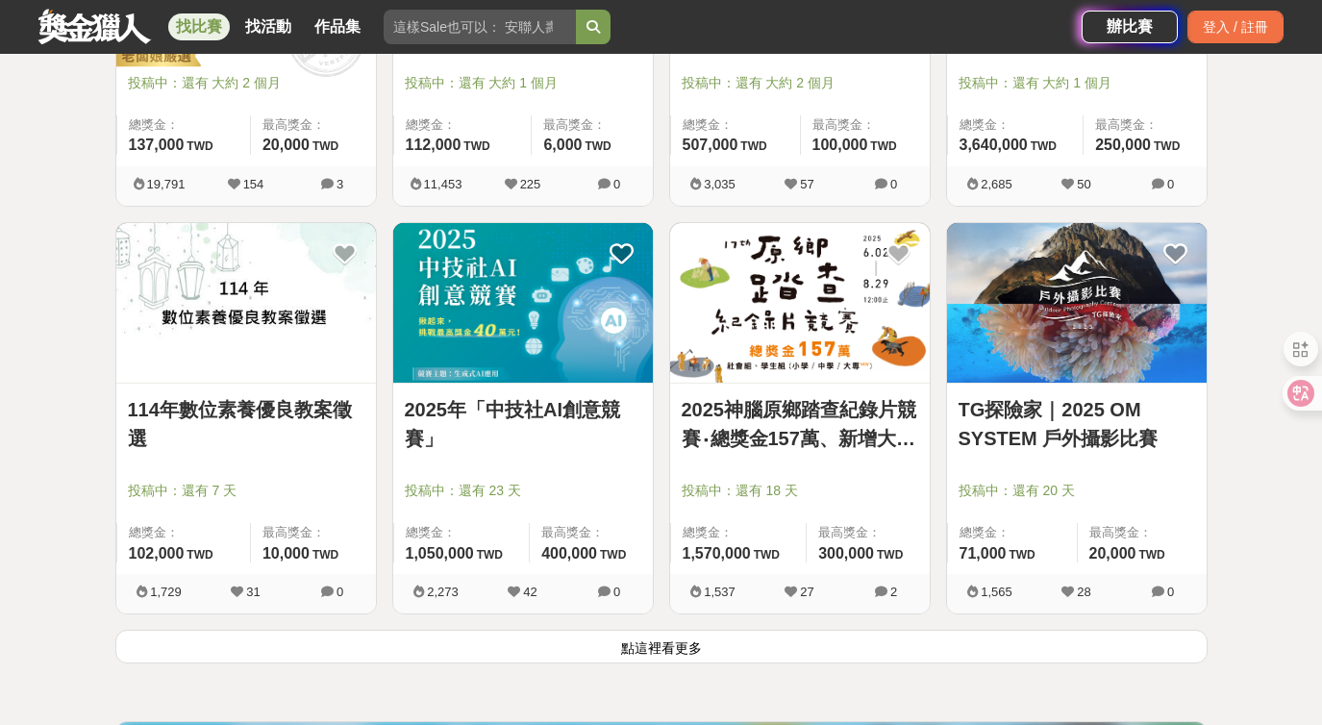
click at [1024, 321] on img at bounding box center [1077, 303] width 260 height 161
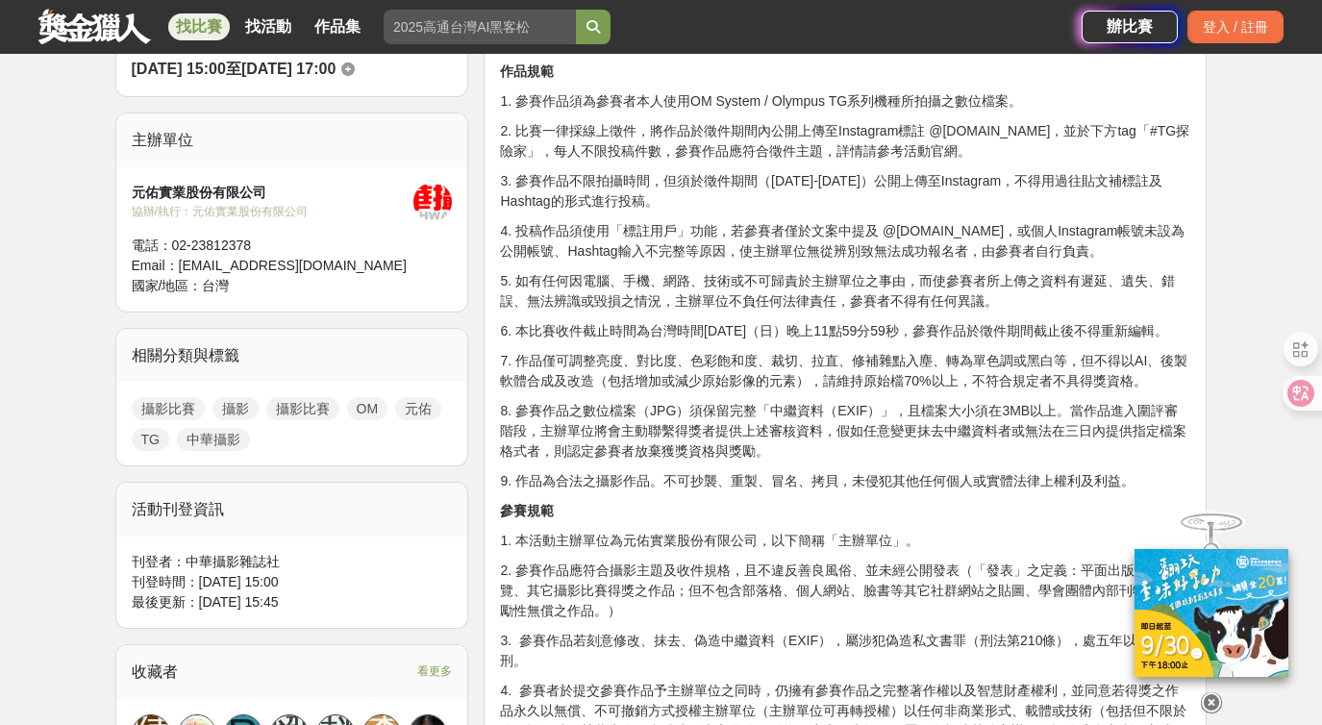
scroll to position [448, 0]
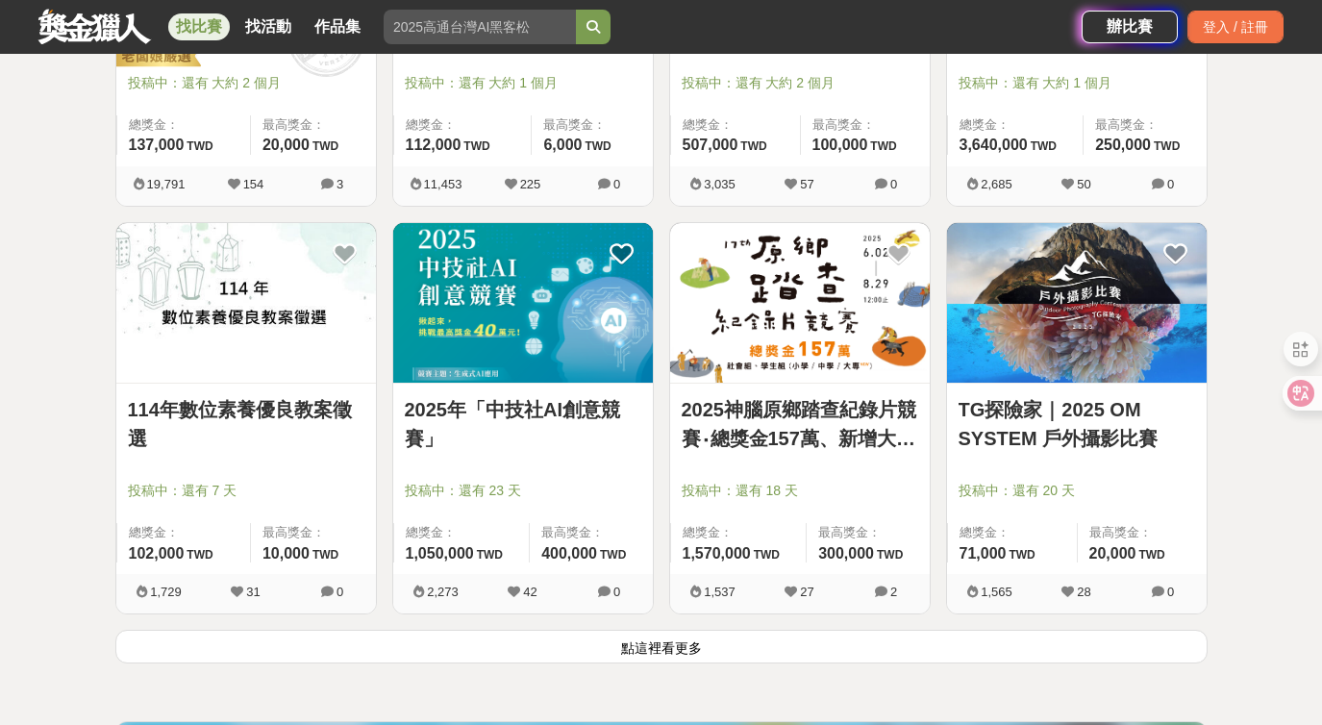
scroll to position [10035, 0]
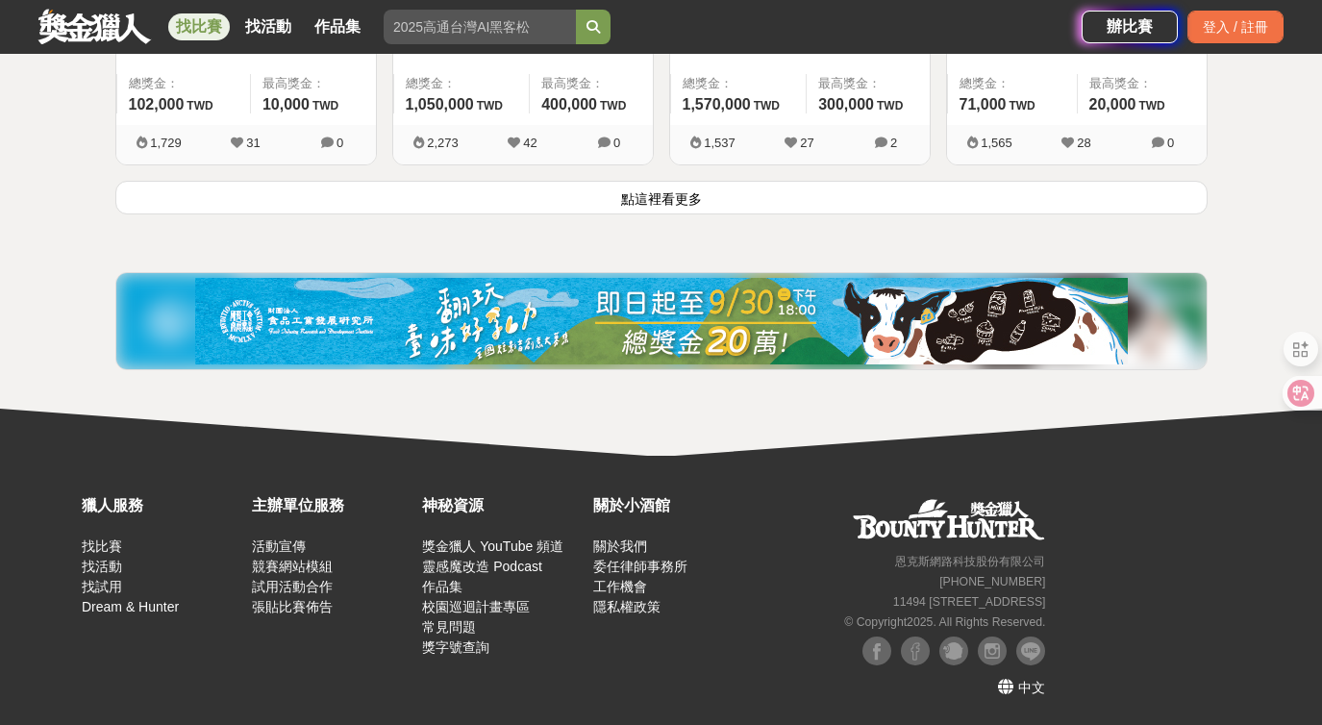
click at [665, 185] on button "點這裡看更多" at bounding box center [661, 198] width 1092 height 34
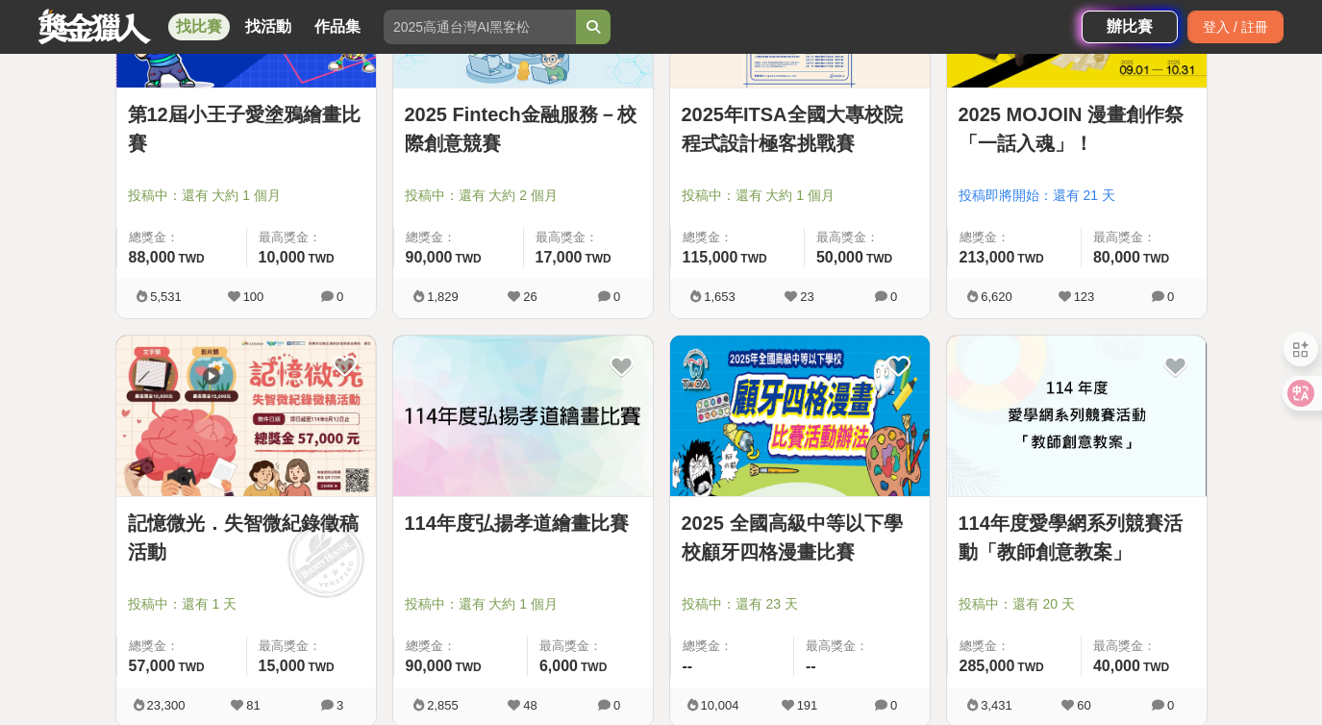
scroll to position [4214, 0]
